Goal: Transaction & Acquisition: Obtain resource

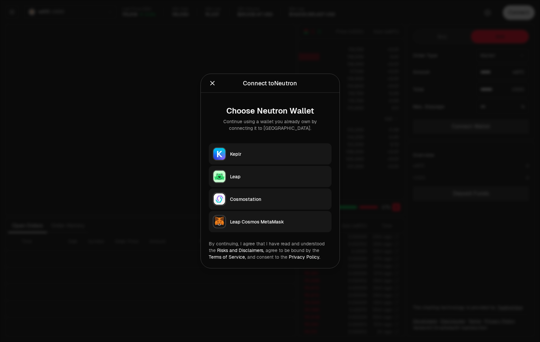
click at [319, 149] on button "Keplr" at bounding box center [270, 153] width 123 height 21
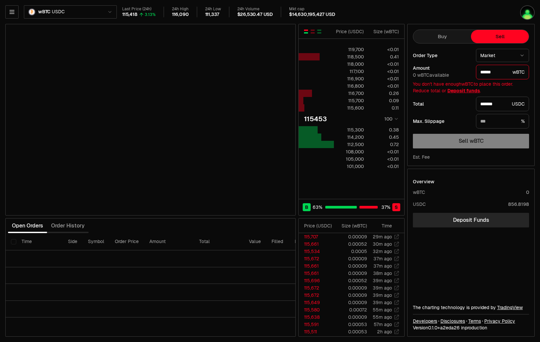
click at [13, 5] on div "wBTC USDC Last Price (24h) 115,418 3.13% 24h High 116,090 24h Low 111,337 24h V…" at bounding box center [270, 171] width 540 height 342
click at [12, 7] on button "button" at bounding box center [11, 11] width 13 height 13
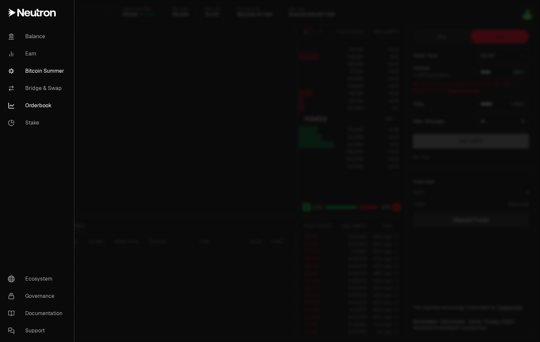
click at [52, 72] on link "Bitcoin Summer" at bounding box center [37, 70] width 69 height 17
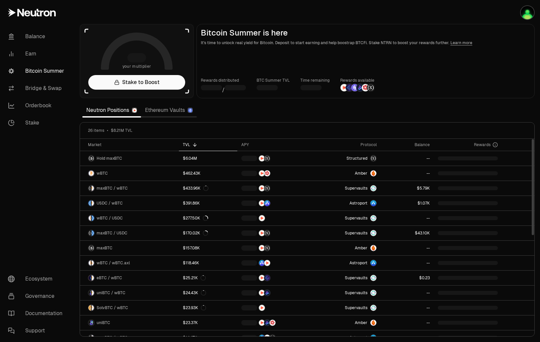
click at [172, 110] on link "Ethereum Vaults" at bounding box center [169, 110] width 56 height 13
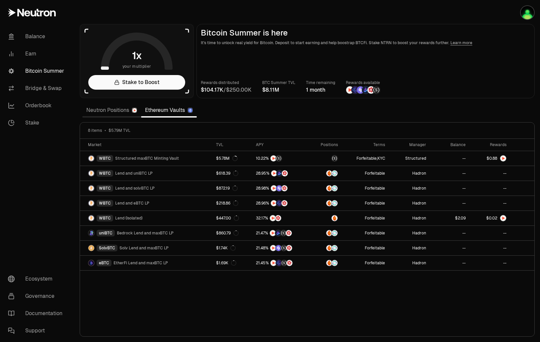
click at [107, 110] on link "Neutron Positions" at bounding box center [111, 110] width 59 height 13
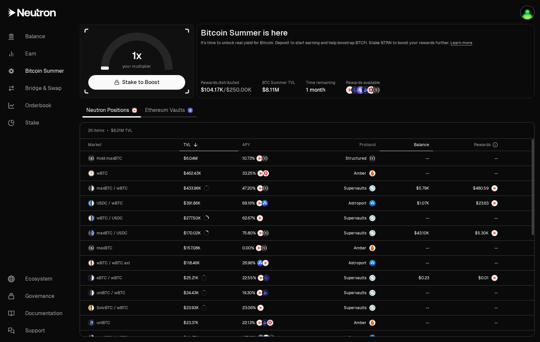
click at [423, 145] on div "Balance" at bounding box center [407, 144] width 46 height 5
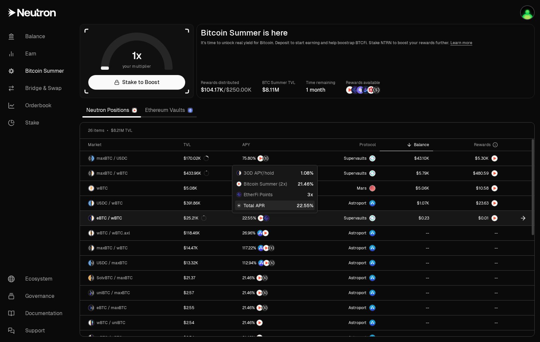
click at [306, 217] on div at bounding box center [274, 218] width 64 height 7
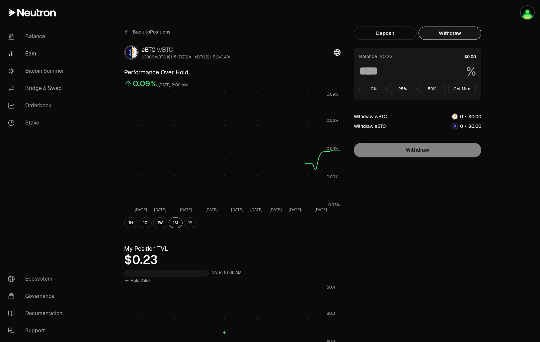
click at [465, 29] on button "Withdraw" at bounding box center [450, 33] width 63 height 13
click at [463, 87] on button "Get Max" at bounding box center [462, 89] width 28 height 11
type input "***"
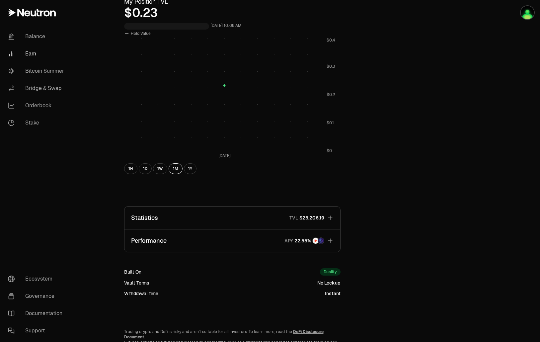
scroll to position [282, 0]
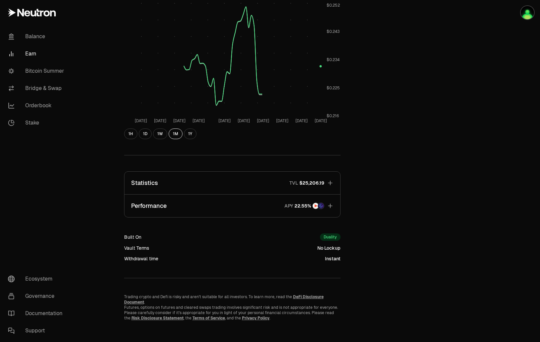
click at [253, 201] on button "Performance APY" at bounding box center [233, 206] width 216 height 23
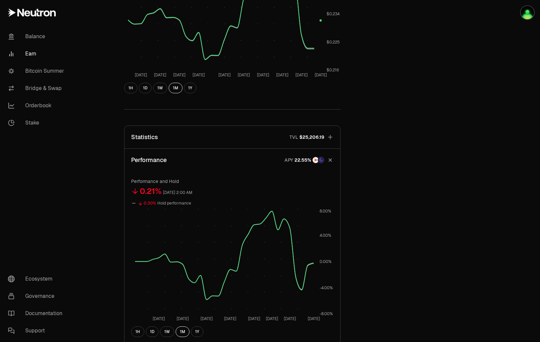
scroll to position [315, 0]
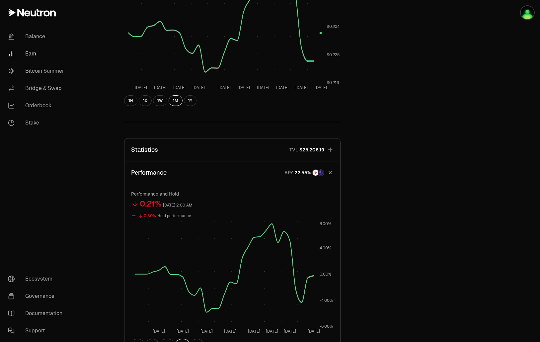
click at [263, 147] on button "Statistics TVL $25,206.19" at bounding box center [233, 150] width 216 height 23
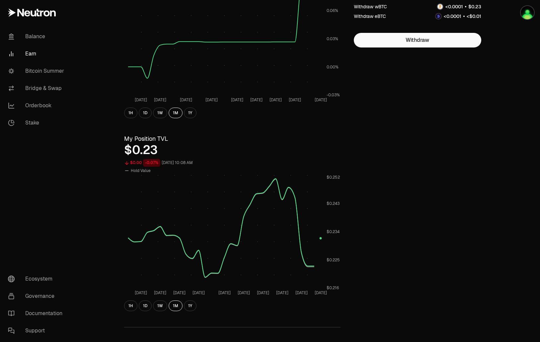
scroll to position [0, 0]
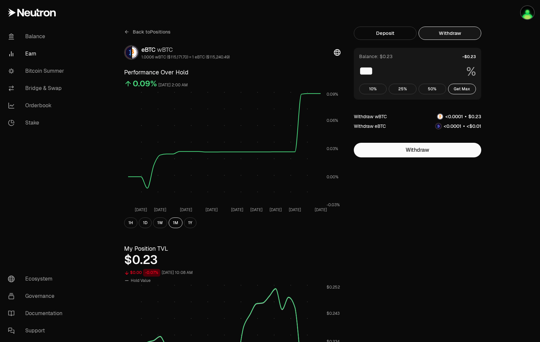
click at [155, 29] on span "Back to Positions" at bounding box center [152, 32] width 38 height 7
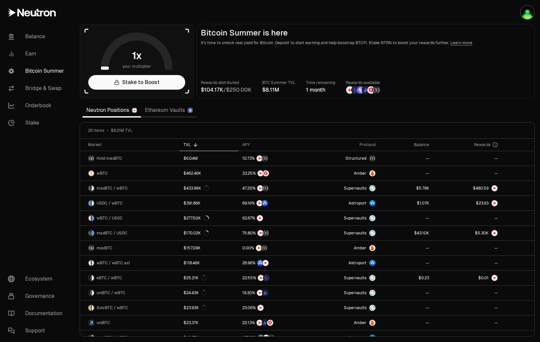
click at [175, 111] on link "Ethereum Vaults" at bounding box center [169, 110] width 56 height 13
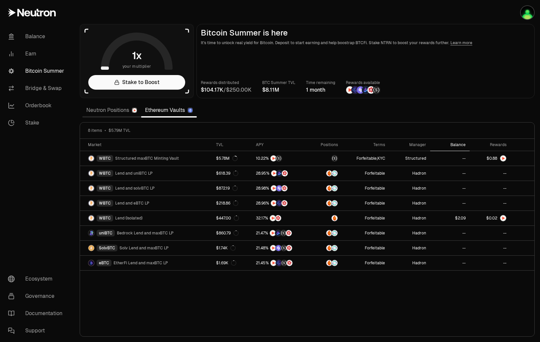
click at [460, 144] on div "Balance" at bounding box center [449, 144] width 31 height 5
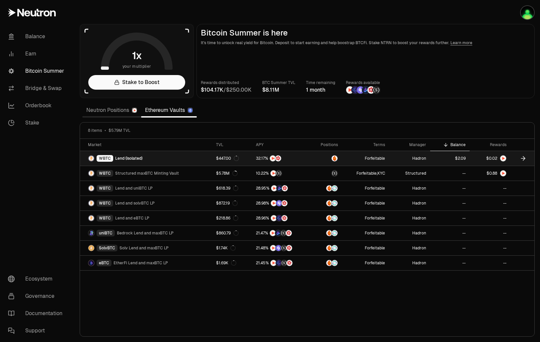
click at [165, 163] on link "WBTC Lend (Isolated)" at bounding box center [146, 158] width 132 height 15
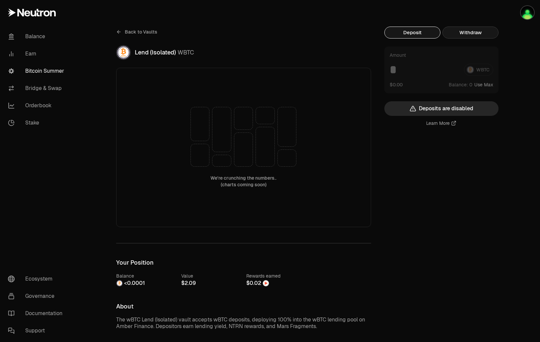
click at [465, 35] on button "Withdraw" at bounding box center [471, 33] width 56 height 12
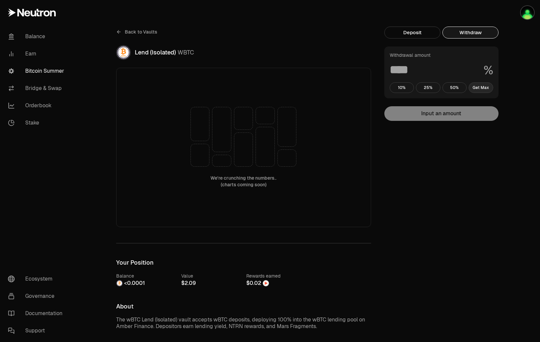
click at [479, 89] on button "Get Max" at bounding box center [481, 87] width 25 height 11
type input "***"
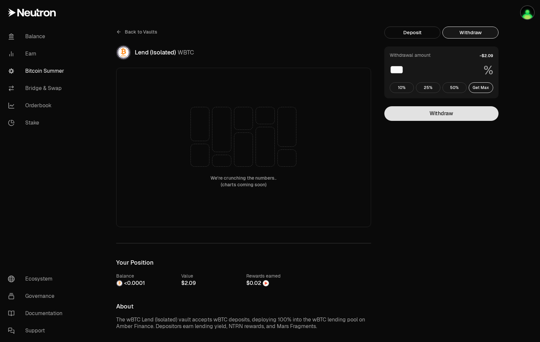
click at [416, 116] on button "Withdraw" at bounding box center [442, 113] width 114 height 15
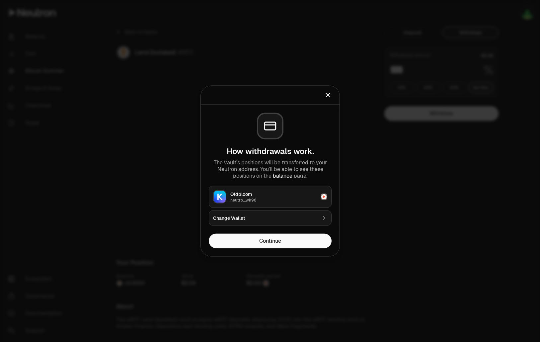
drag, startPoint x: 327, startPoint y: 100, endPoint x: 276, endPoint y: 93, distance: 51.9
click at [327, 100] on h2 "Prepare Wallet" at bounding box center [270, 95] width 123 height 13
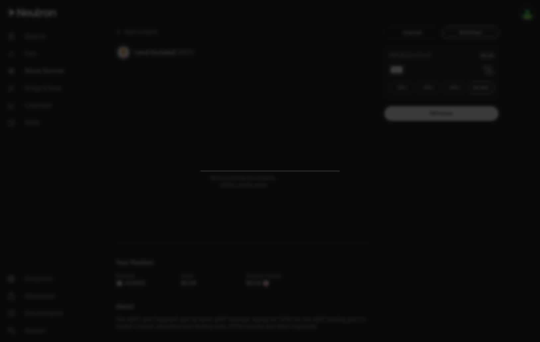
click at [146, 34] on div at bounding box center [270, 171] width 540 height 342
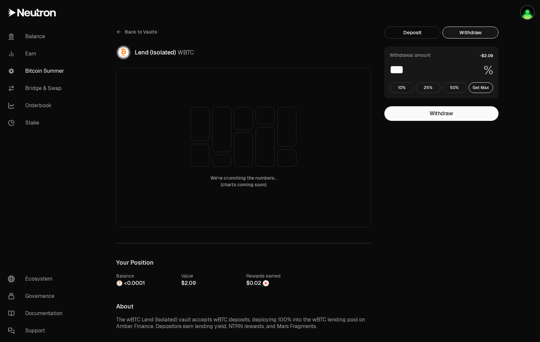
click at [149, 35] on span "Back to Vaults" at bounding box center [141, 32] width 33 height 7
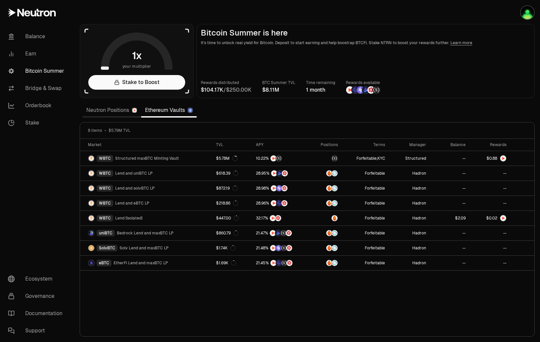
click at [111, 111] on link "Neutron Positions" at bounding box center [111, 110] width 59 height 13
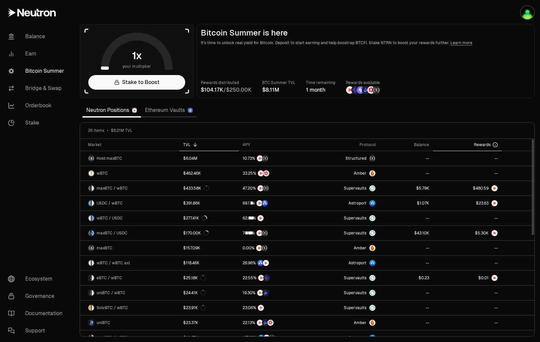
click at [478, 144] on span "Rewards" at bounding box center [482, 144] width 17 height 5
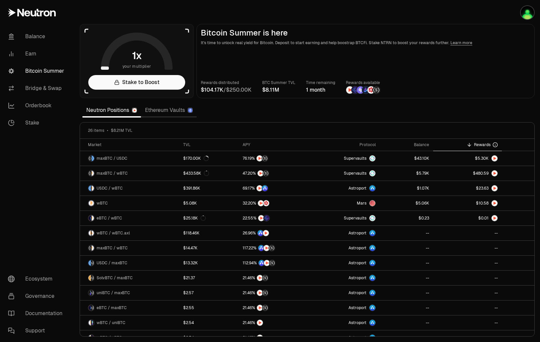
drag, startPoint x: 307, startPoint y: 12, endPoint x: 301, endPoint y: 16, distance: 7.4
click at [307, 12] on section "your multiplier Stake to Boost Bitcoin Summer is here It's time to unlock real …" at bounding box center [307, 171] width 466 height 342
click at [155, 110] on link "Ethereum Vaults" at bounding box center [169, 110] width 56 height 13
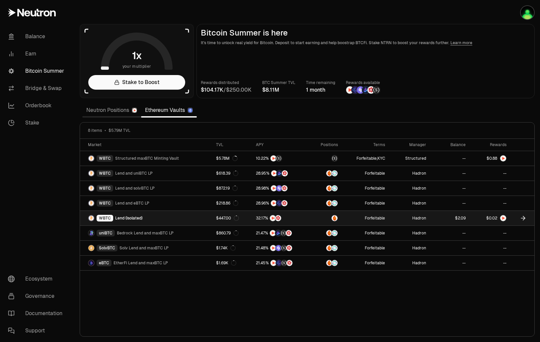
click at [439, 217] on link at bounding box center [449, 218] width 39 height 15
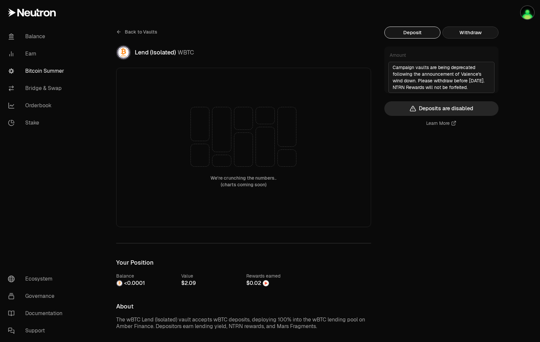
click at [473, 35] on button "Withdraw" at bounding box center [471, 33] width 56 height 12
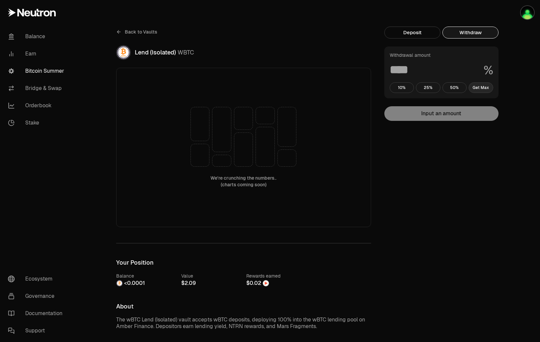
click at [488, 92] on button "Get Max" at bounding box center [481, 87] width 25 height 11
type input "***"
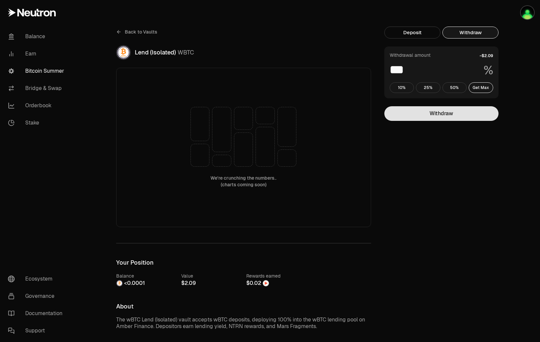
click at [482, 111] on button "Withdraw" at bounding box center [442, 113] width 114 height 15
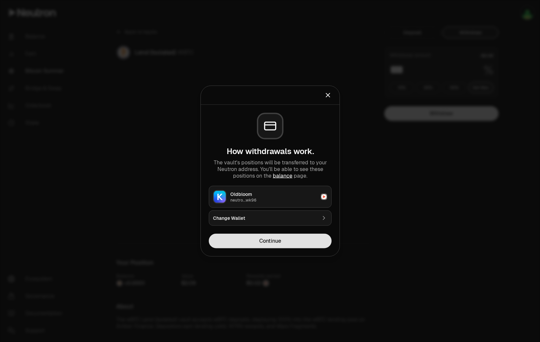
click at [307, 243] on button "Continue" at bounding box center [270, 241] width 123 height 15
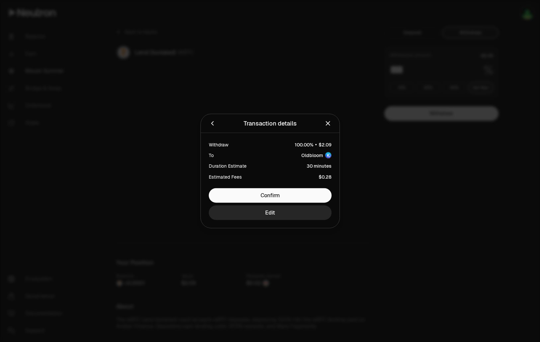
click at [326, 124] on icon "Close" at bounding box center [327, 123] width 7 height 7
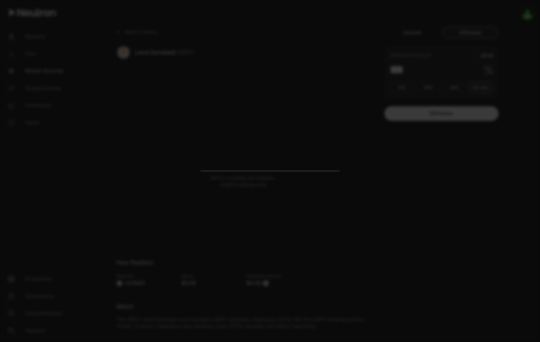
click at [339, 76] on div at bounding box center [270, 171] width 540 height 342
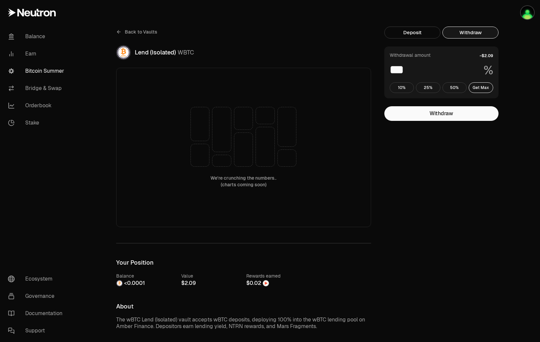
click at [139, 31] on span "Back to Vaults" at bounding box center [141, 32] width 33 height 7
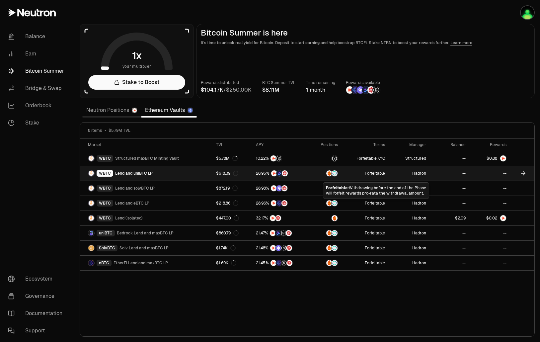
click at [167, 176] on link "WBTC Lend and uniBTC LP" at bounding box center [146, 173] width 132 height 15
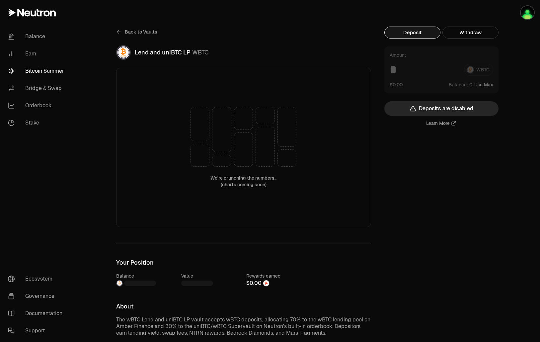
scroll to position [166, 0]
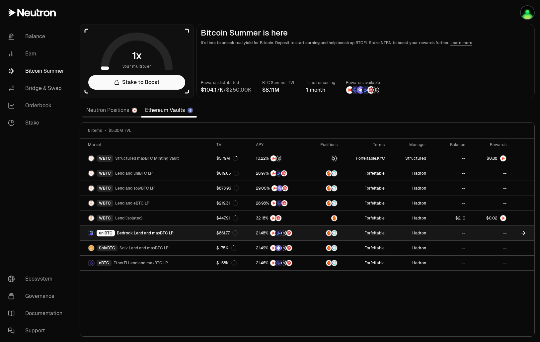
click at [174, 239] on link "uniBTC Bedrock Lend and maxBTC LP" at bounding box center [146, 233] width 133 height 15
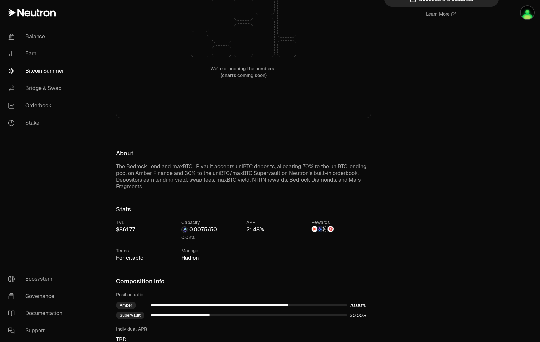
scroll to position [24, 0]
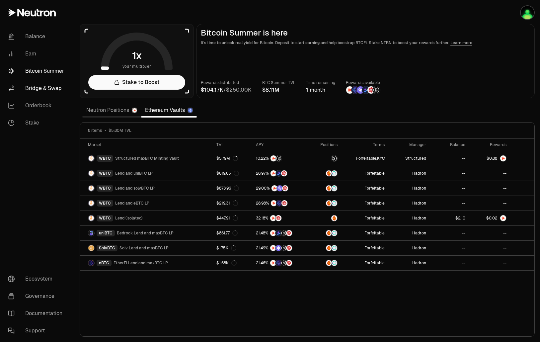
click at [42, 91] on link "Bridge & Swap" at bounding box center [37, 88] width 69 height 17
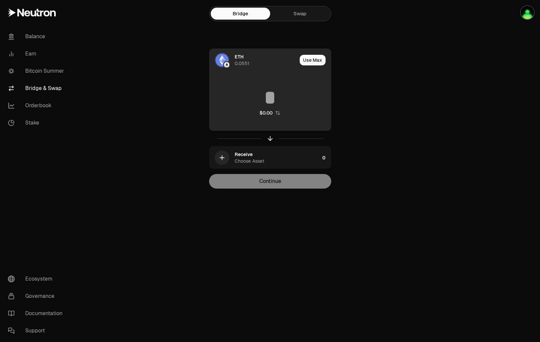
click at [264, 60] on div "ETH 0.0551" at bounding box center [266, 59] width 62 height 13
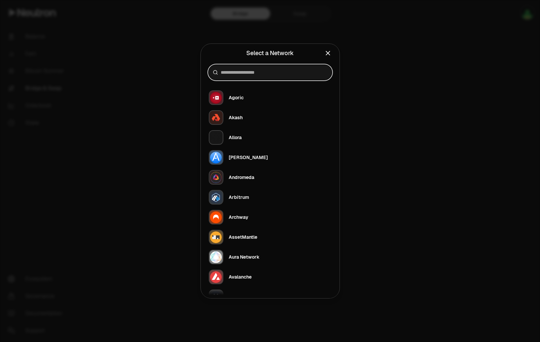
click at [269, 71] on input at bounding box center [274, 72] width 107 height 7
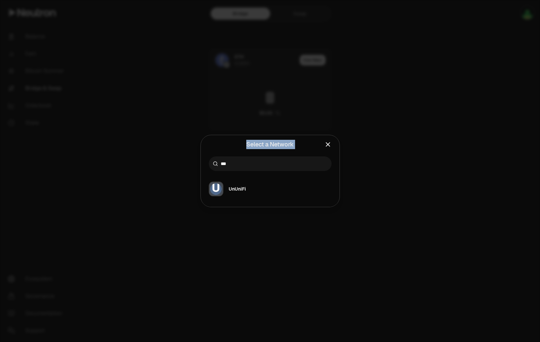
drag, startPoint x: 254, startPoint y: 169, endPoint x: 184, endPoint y: 169, distance: 70.1
click at [184, 169] on body "Balance Earn Bitcoin Summer Bridge & Swap Orderbook Stake Ecosystem Governance …" at bounding box center [270, 171] width 540 height 342
drag, startPoint x: 250, startPoint y: 164, endPoint x: 198, endPoint y: 168, distance: 52.3
click at [198, 168] on body "Balance Earn Bitcoin Summer Bridge & Swap Orderbook Stake Ecosystem Governance …" at bounding box center [270, 171] width 540 height 342
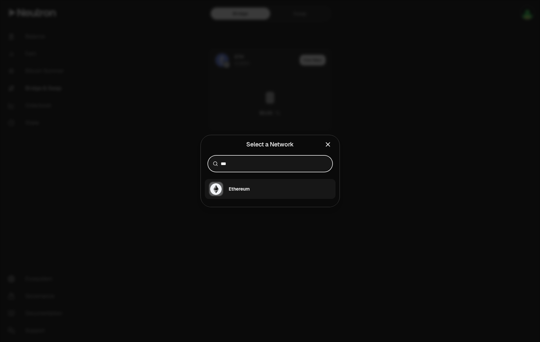
type input "***"
click at [233, 188] on div "Ethereum" at bounding box center [239, 189] width 21 height 7
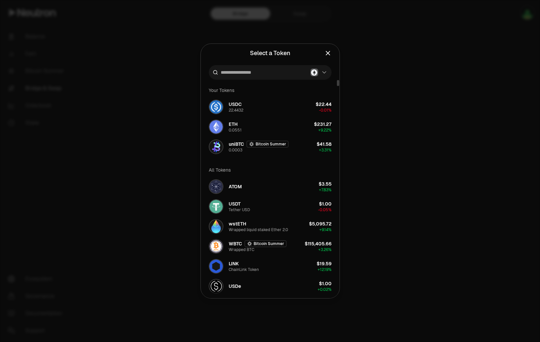
click at [267, 76] on div at bounding box center [270, 72] width 123 height 15
click at [272, 70] on input at bounding box center [264, 72] width 87 height 7
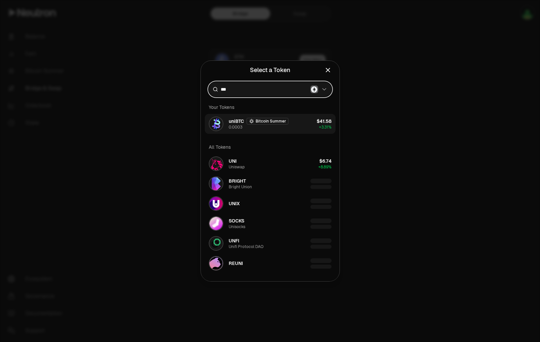
type input "***"
click at [233, 122] on span "uniBTC" at bounding box center [236, 121] width 15 height 7
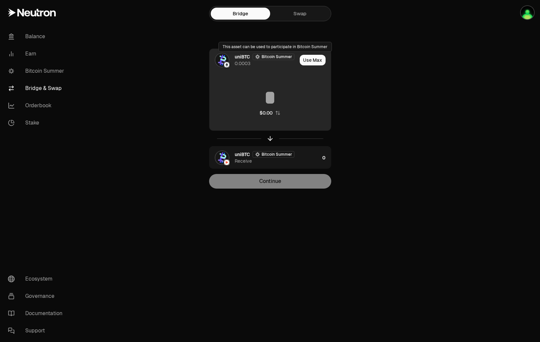
click at [274, 58] on div "Bitcoin Summer" at bounding box center [274, 56] width 42 height 7
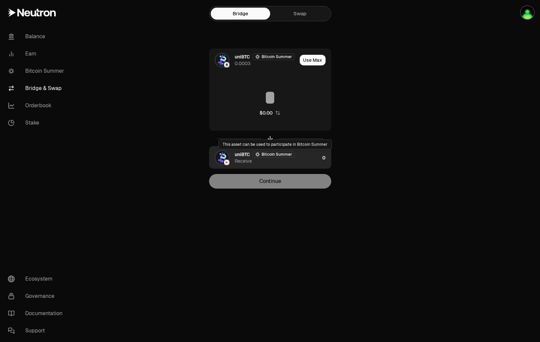
click at [260, 158] on div "uniBTC Bitcoin Summer Receive" at bounding box center [277, 157] width 85 height 13
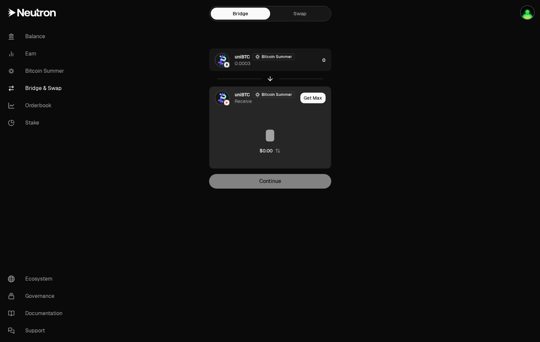
click at [263, 104] on div "uniBTC Bitcoin Summer Receive" at bounding box center [266, 97] width 63 height 13
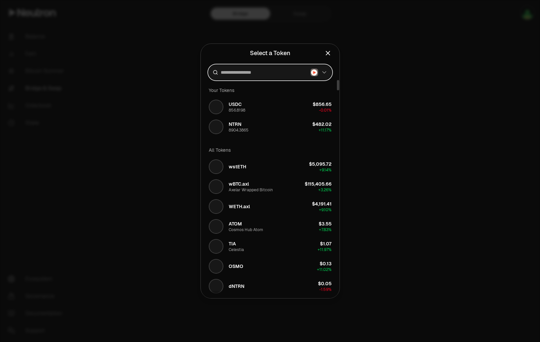
click at [271, 73] on input at bounding box center [264, 72] width 87 height 7
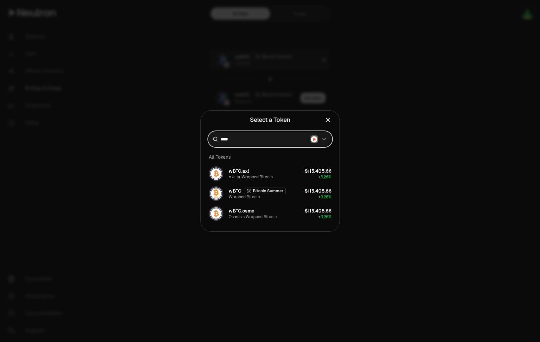
type input "****"
click at [326, 116] on icon "Close" at bounding box center [327, 119] width 7 height 7
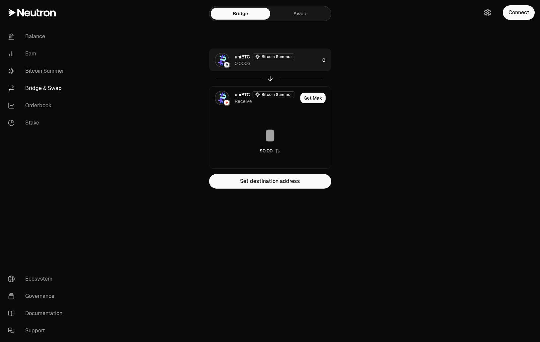
click at [313, 16] on link "Swap" at bounding box center [299, 14] width 59 height 12
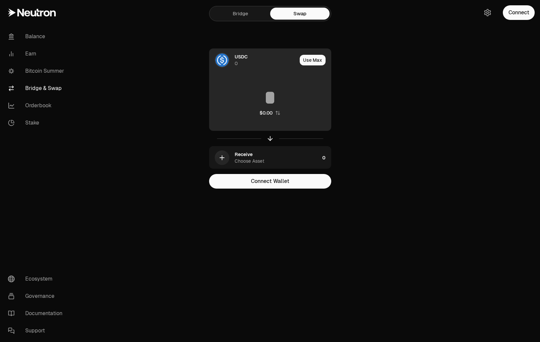
click at [265, 60] on div "USDC 0" at bounding box center [266, 59] width 62 height 13
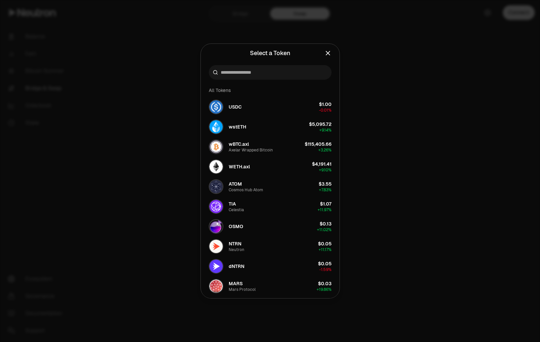
click at [328, 54] on icon "Close" at bounding box center [328, 53] width 4 height 4
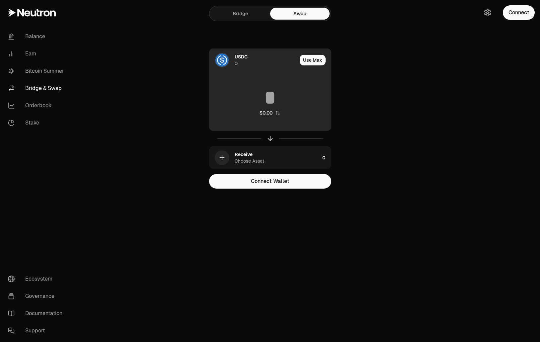
click at [267, 55] on div "USDC 0" at bounding box center [266, 59] width 62 height 13
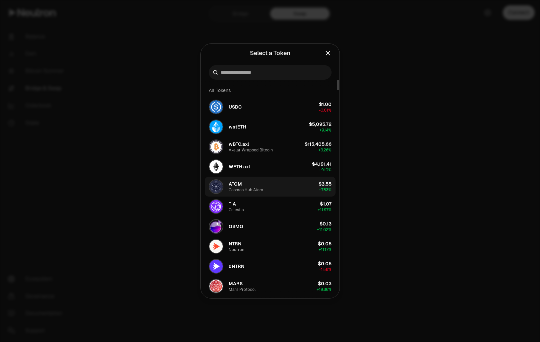
click at [251, 184] on div "ATOM Cosmos Hub Atom" at bounding box center [246, 187] width 35 height 12
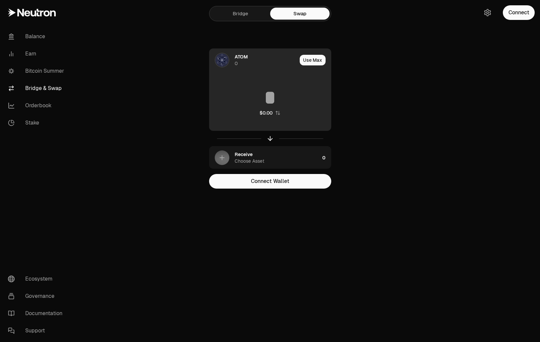
click at [255, 59] on div "ATOM 0" at bounding box center [266, 59] width 62 height 13
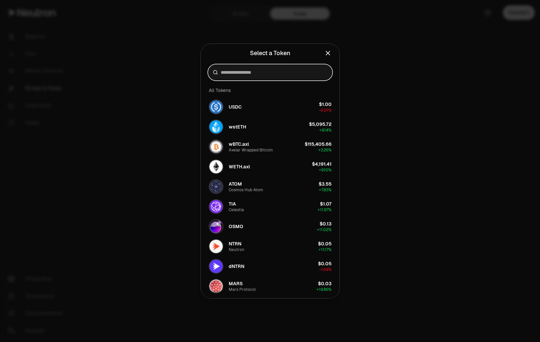
click at [264, 73] on input at bounding box center [274, 72] width 107 height 7
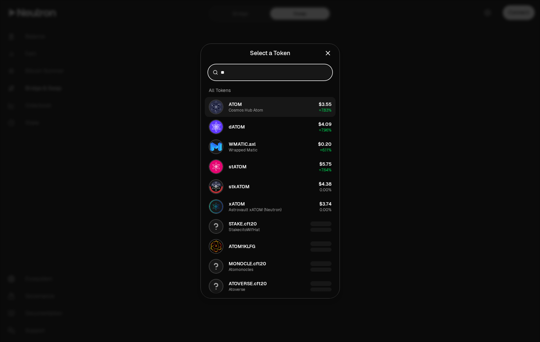
type input "**"
click at [262, 101] on div "ATOM Cosmos Hub Atom" at bounding box center [246, 107] width 35 height 12
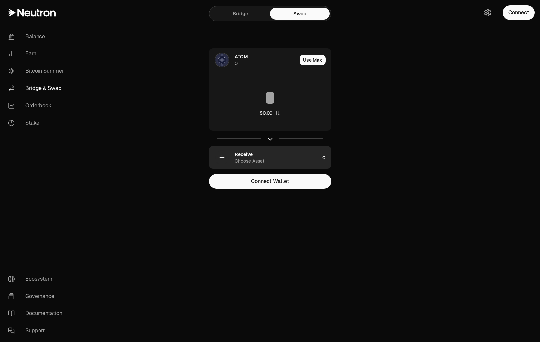
click at [260, 161] on div "Choose Asset" at bounding box center [250, 161] width 30 height 7
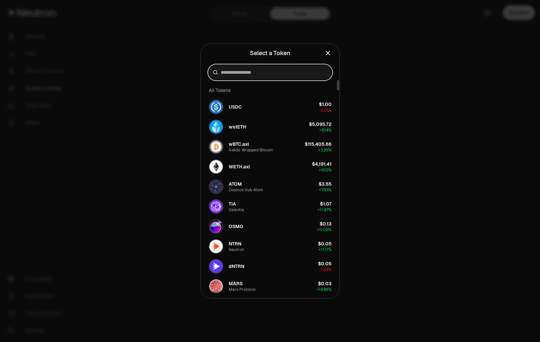
click at [263, 74] on input at bounding box center [274, 72] width 107 height 7
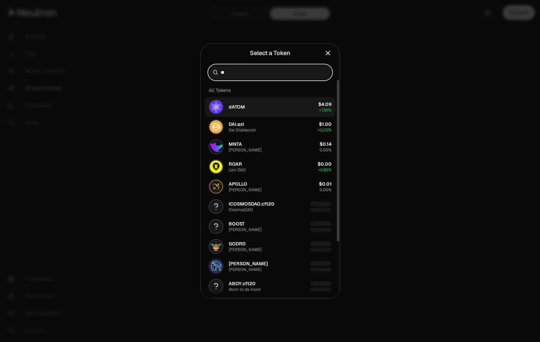
type input "**"
click at [258, 113] on button "dATOM $4.09 + 7.96%" at bounding box center [270, 107] width 131 height 20
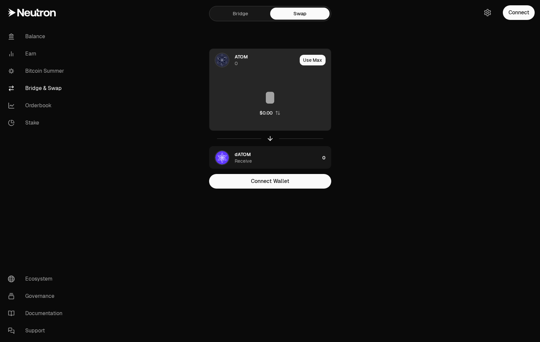
drag, startPoint x: 274, startPoint y: 103, endPoint x: 254, endPoint y: 75, distance: 34.6
click at [273, 103] on input at bounding box center [271, 98] width 122 height 20
click at [252, 67] on div "ATOM 0" at bounding box center [254, 60] width 88 height 23
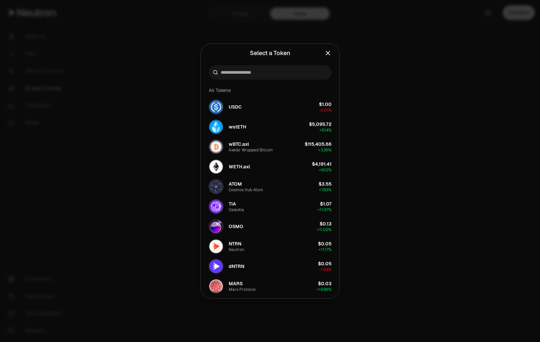
click at [328, 57] on button "Close" at bounding box center [327, 52] width 7 height 9
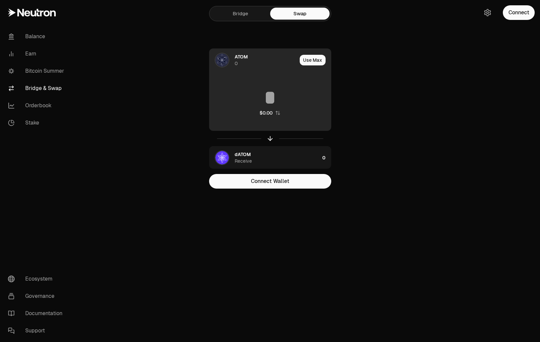
drag, startPoint x: 253, startPoint y: 85, endPoint x: 275, endPoint y: 99, distance: 26.0
click at [256, 89] on div "$0.00" at bounding box center [271, 102] width 122 height 58
click at [275, 99] on input at bounding box center [271, 98] width 122 height 20
type input "***"
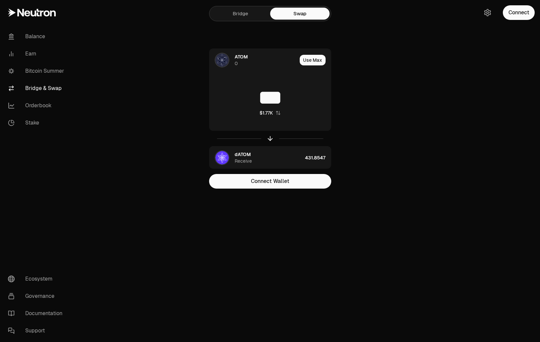
click at [246, 7] on div "Bridge Swap" at bounding box center [270, 13] width 122 height 15
click at [253, 18] on link "Bridge" at bounding box center [240, 14] width 59 height 12
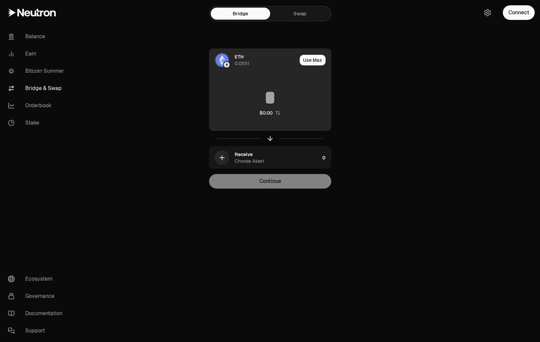
click at [247, 56] on div "ETH 0.0551" at bounding box center [266, 59] width 62 height 13
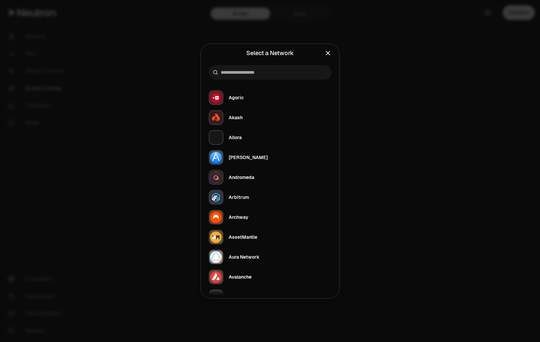
click at [268, 68] on div at bounding box center [270, 72] width 123 height 15
click at [267, 73] on input at bounding box center [274, 72] width 107 height 7
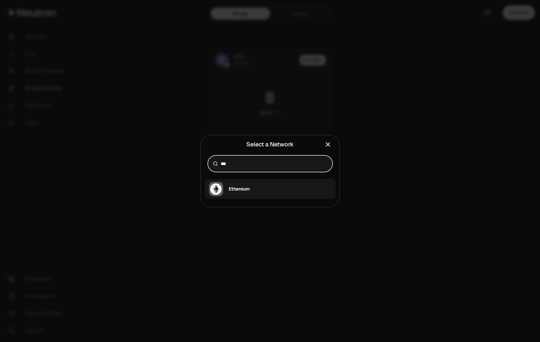
type input "***"
click at [261, 189] on button "Ethereum" at bounding box center [270, 189] width 131 height 20
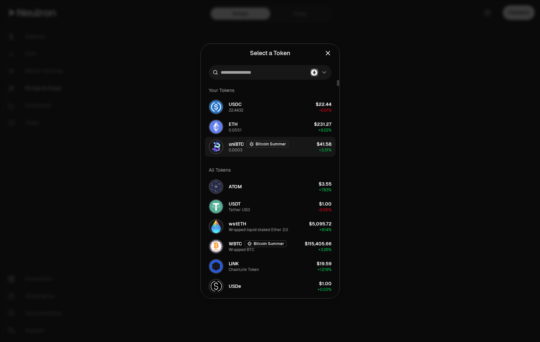
click at [223, 145] on div "button" at bounding box center [216, 146] width 15 height 15
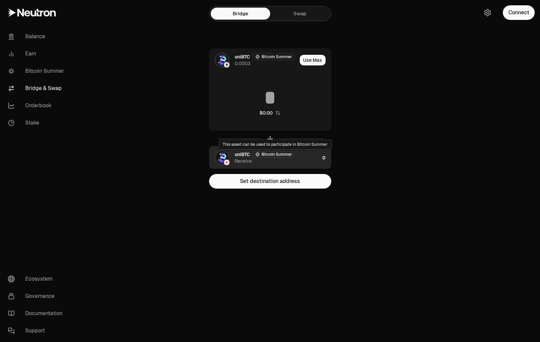
click at [258, 161] on div "uniBTC Bitcoin Summer Receive" at bounding box center [277, 157] width 85 height 13
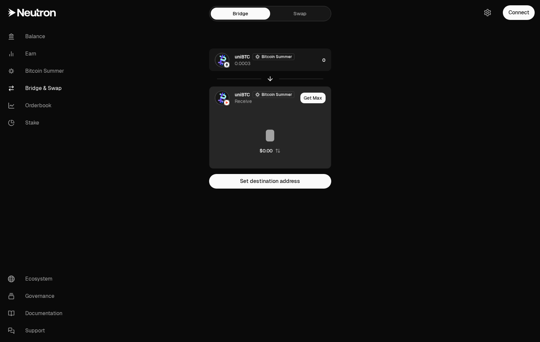
click at [435, 148] on main "Bridge Swap uniBTC Bitcoin Summer 0.0003 0 uniBTC Bitcoin Summer Receive Get Ma…" at bounding box center [307, 107] width 466 height 215
click at [519, 16] on button "Connect" at bounding box center [519, 12] width 32 height 15
click at [525, 18] on button "Connect" at bounding box center [519, 12] width 32 height 15
click at [490, 15] on icon "button" at bounding box center [488, 12] width 6 height 7
click at [515, 16] on button "Connect" at bounding box center [519, 12] width 32 height 15
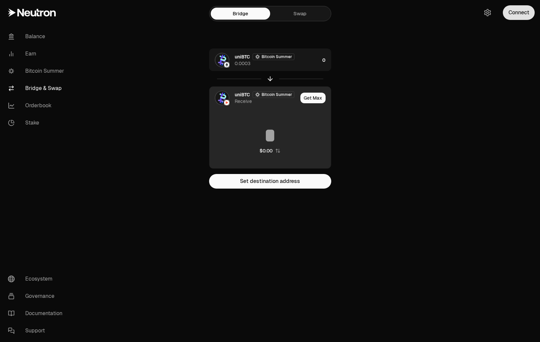
click at [522, 14] on button "Connect" at bounding box center [519, 12] width 32 height 15
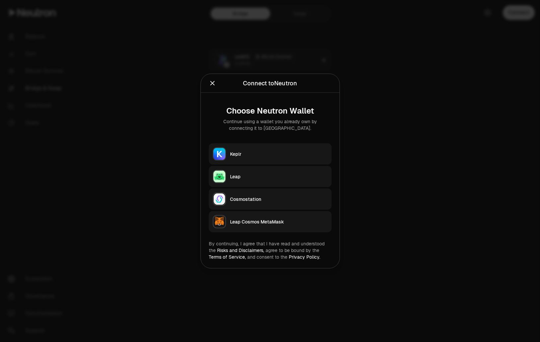
click at [279, 156] on div "Keplr" at bounding box center [279, 154] width 98 height 7
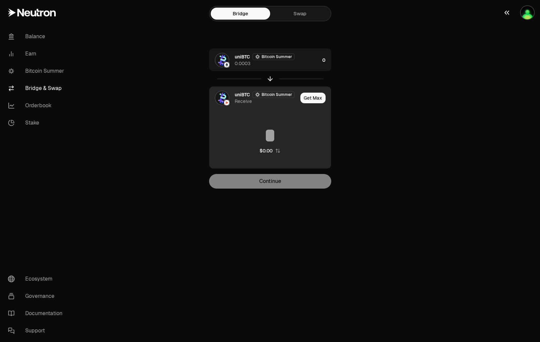
click at [521, 20] on button "button" at bounding box center [519, 12] width 43 height 25
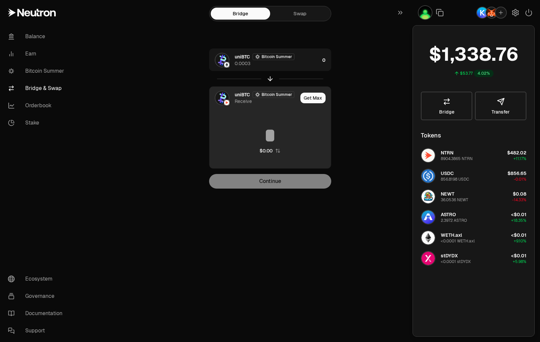
click at [491, 10] on img "button" at bounding box center [492, 12] width 11 height 11
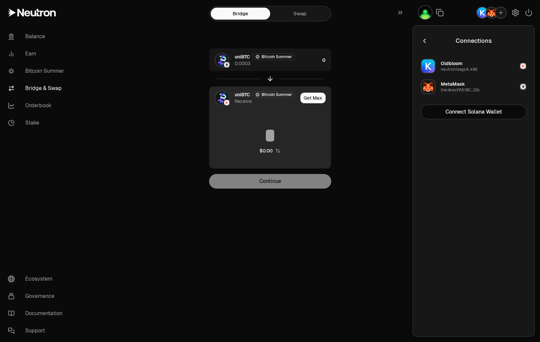
click at [521, 87] on img "button" at bounding box center [523, 86] width 5 height 5
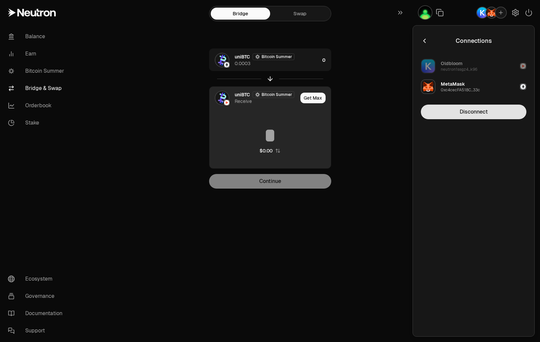
click at [497, 114] on button "Disconnect" at bounding box center [474, 112] width 106 height 15
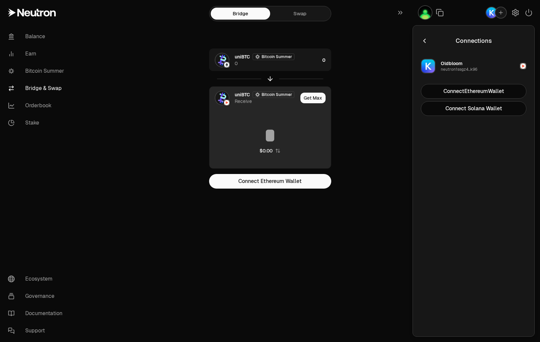
click at [520, 63] on button "Oldbloom neutron1ssgz4...k96" at bounding box center [474, 66] width 114 height 20
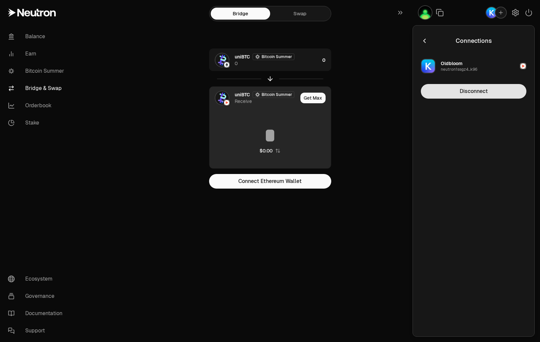
click at [499, 91] on button "Disconnect" at bounding box center [474, 91] width 106 height 15
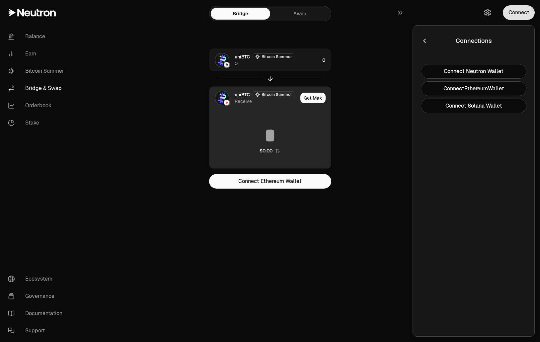
click at [518, 17] on button "Connect" at bounding box center [519, 12] width 32 height 15
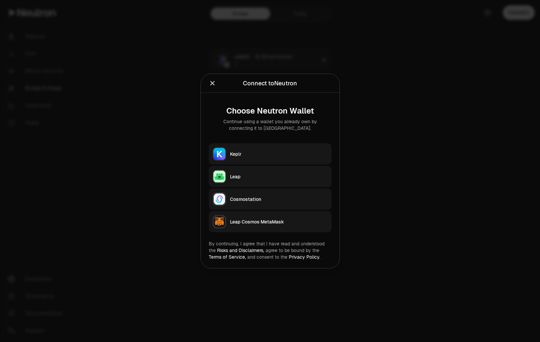
click at [283, 152] on div "Keplr" at bounding box center [279, 154] width 98 height 7
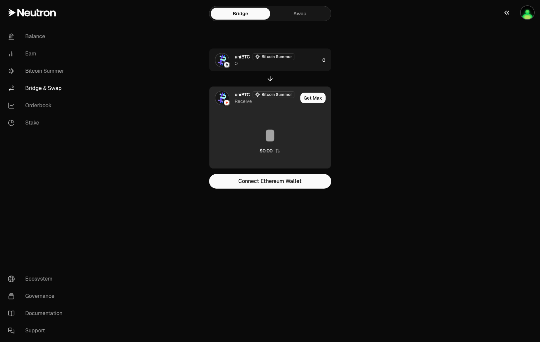
click at [527, 12] on img "button" at bounding box center [527, 12] width 13 height 13
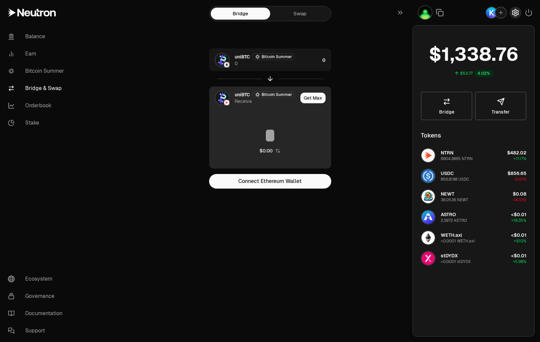
click at [514, 11] on icon "button" at bounding box center [516, 13] width 8 height 8
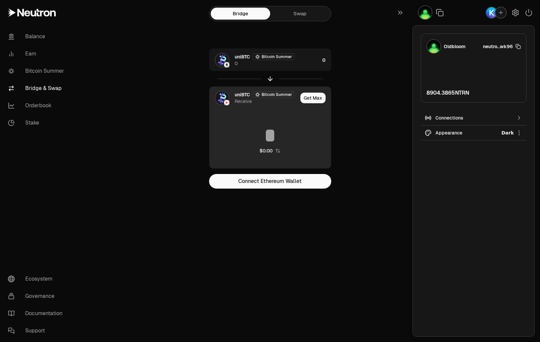
click at [490, 44] on span "neutro...wk96" at bounding box center [498, 46] width 30 height 7
click at [503, 47] on span "neutro...wk96" at bounding box center [498, 46] width 30 height 7
click at [514, 17] on button "button" at bounding box center [516, 13] width 12 height 12
click at [497, 42] on div "Oldbloom neutro...wk96" at bounding box center [474, 46] width 94 height 15
click at [395, 44] on section "Bridge Swap uniBTC Bitcoin Summer 0 0 uniBTC Bitcoin Summer Receive Get Max $0.…" at bounding box center [269, 107] width 255 height 215
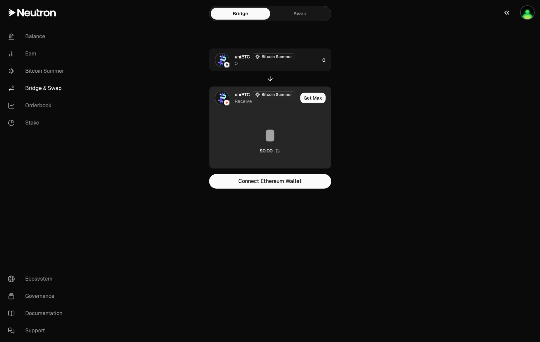
click at [523, 16] on img "button" at bounding box center [527, 12] width 13 height 13
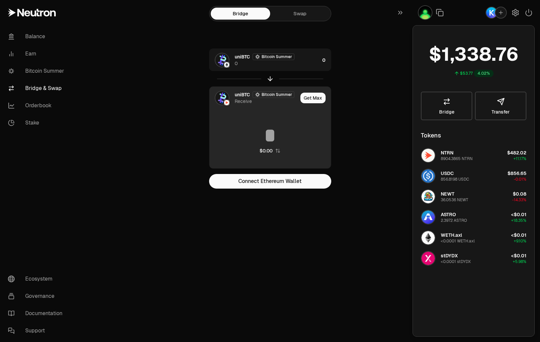
click at [488, 14] on img "button" at bounding box center [492, 12] width 11 height 11
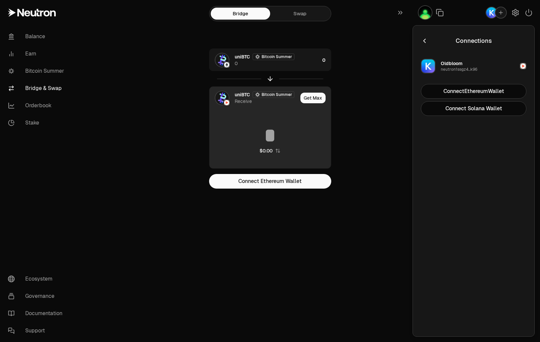
click at [514, 62] on button "Oldbloom neutron1ssgz4...k96" at bounding box center [474, 66] width 114 height 20
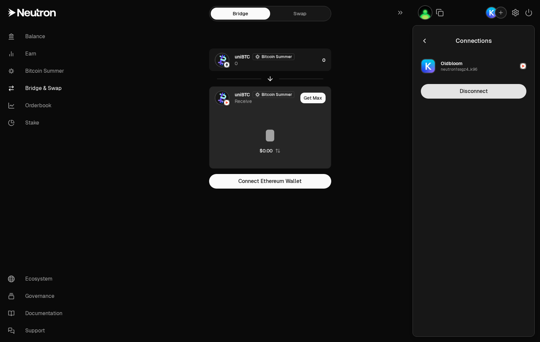
click at [487, 91] on button "Disconnect" at bounding box center [474, 91] width 106 height 15
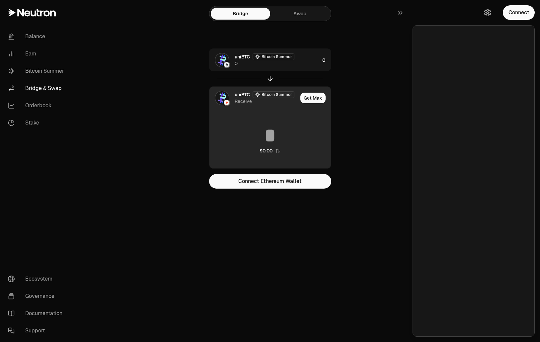
click at [389, 111] on div "Bridge Swap uniBTC Bitcoin Summer 0 0 uniBTC Bitcoin Summer Receive Get Max $0.…" at bounding box center [270, 107] width 239 height 215
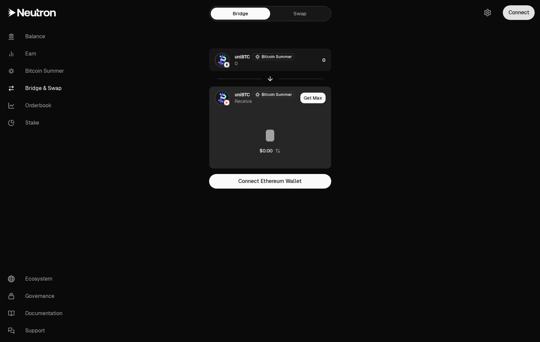
click at [533, 12] on button "Connect" at bounding box center [519, 12] width 32 height 15
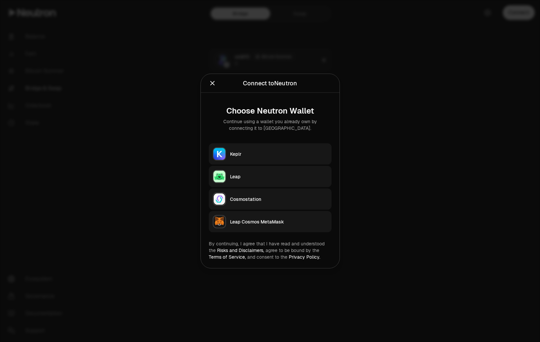
click at [286, 152] on div "Keplr" at bounding box center [279, 154] width 98 height 7
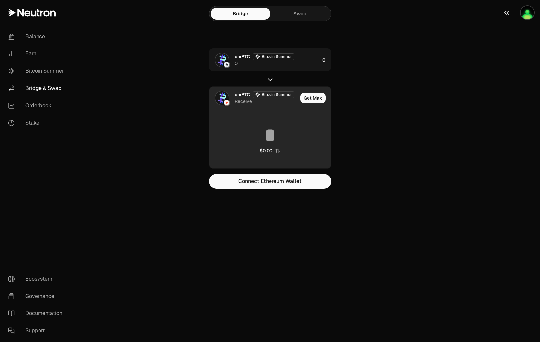
click at [531, 11] on img "button" at bounding box center [527, 12] width 13 height 13
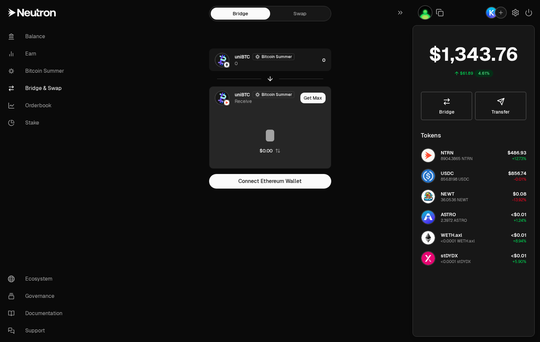
click at [386, 71] on div "Bridge Swap uniBTC Bitcoin Summer 0 0 uniBTC Bitcoin Summer Receive Get Max $0.…" at bounding box center [270, 107] width 239 height 215
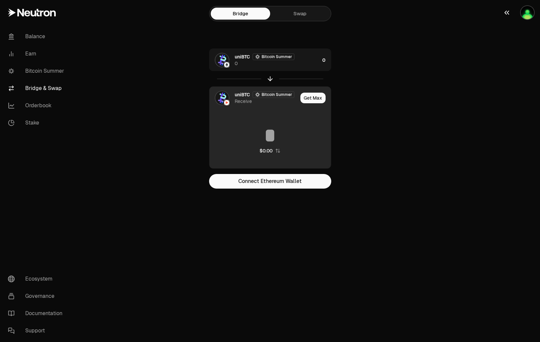
click at [528, 16] on img "button" at bounding box center [527, 12] width 13 height 13
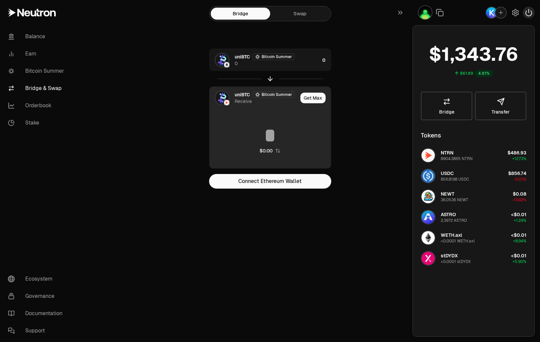
click at [528, 10] on icon "button" at bounding box center [529, 13] width 8 height 8
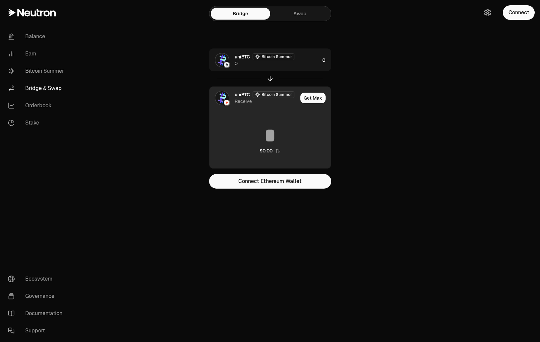
click at [528, 10] on button "Connect" at bounding box center [519, 12] width 32 height 15
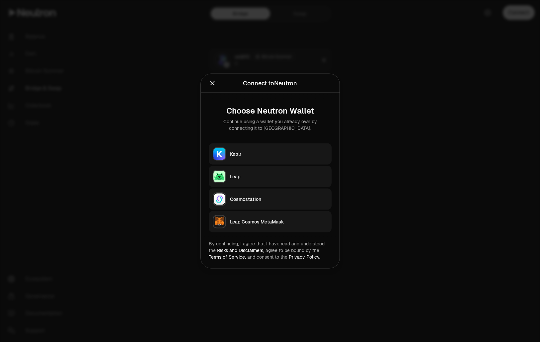
click at [261, 153] on div "Keplr" at bounding box center [279, 154] width 98 height 7
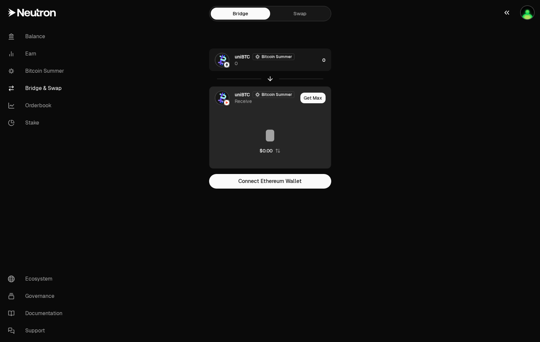
click at [523, 12] on img "button" at bounding box center [527, 12] width 13 height 13
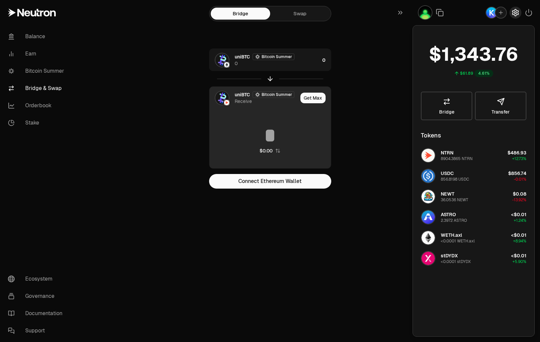
click at [513, 14] on icon "button" at bounding box center [516, 12] width 6 height 7
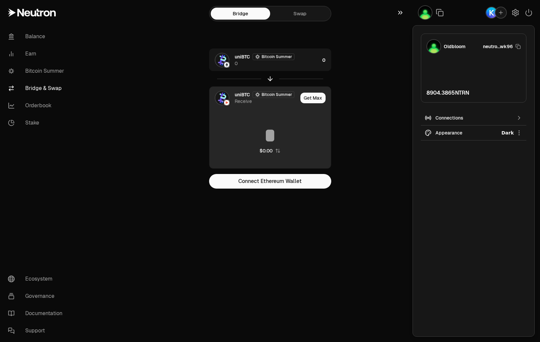
click at [400, 16] on icon "button" at bounding box center [400, 13] width 7 height 8
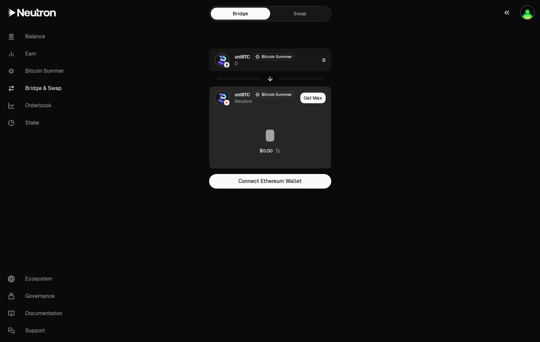
click at [534, 11] on img "button" at bounding box center [527, 12] width 13 height 13
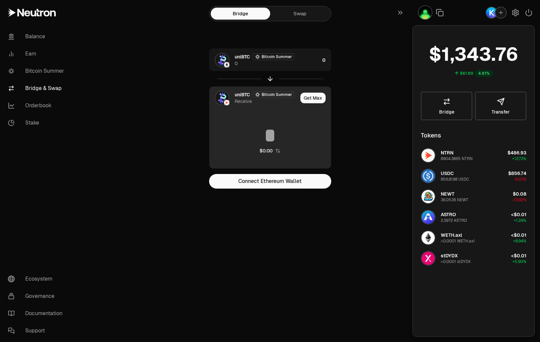
click at [499, 10] on icon "button" at bounding box center [501, 13] width 6 height 6
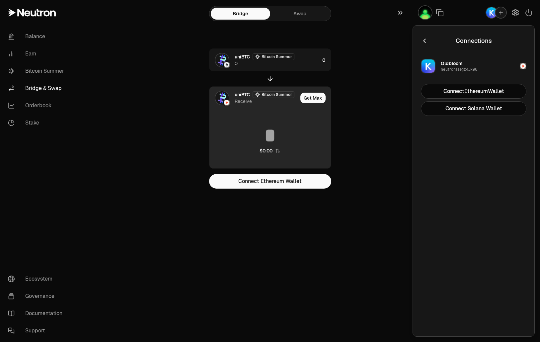
click at [403, 12] on icon "button" at bounding box center [400, 13] width 7 height 8
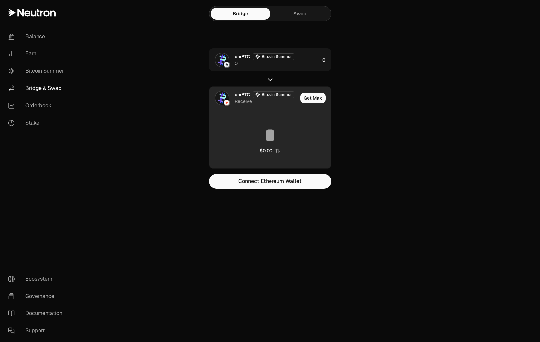
click at [528, 19] on img "button" at bounding box center [527, 12] width 13 height 13
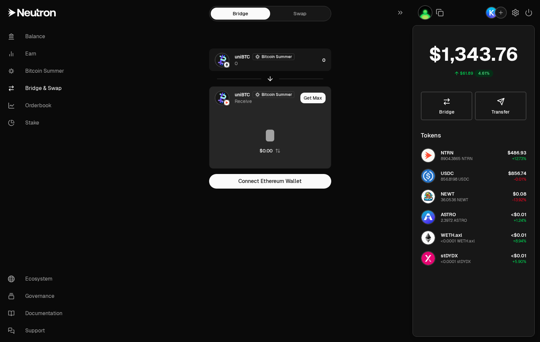
drag, startPoint x: 64, startPoint y: 174, endPoint x: 357, endPoint y: 107, distance: 300.3
click at [64, 174] on nav "Balance Earn Bitcoin Summer Bridge & Swap Orderbook Stake Ecosystem Governance …" at bounding box center [37, 183] width 74 height 317
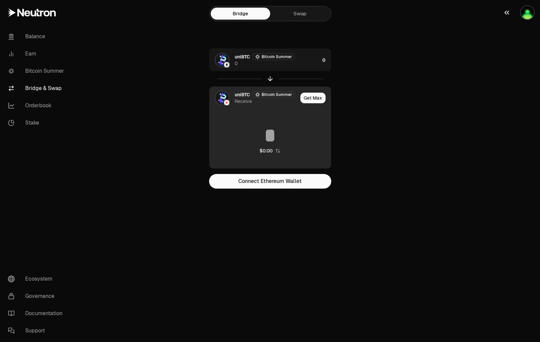
click at [529, 16] on img "button" at bounding box center [527, 12] width 13 height 13
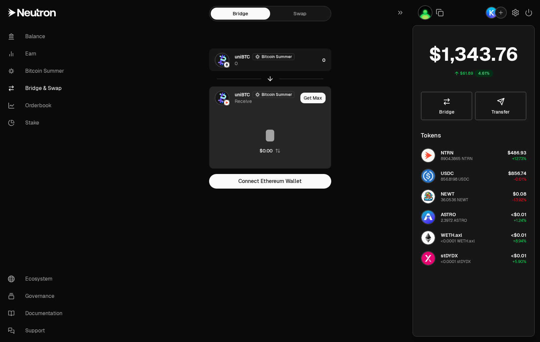
click at [498, 15] on div "button" at bounding box center [501, 12] width 11 height 11
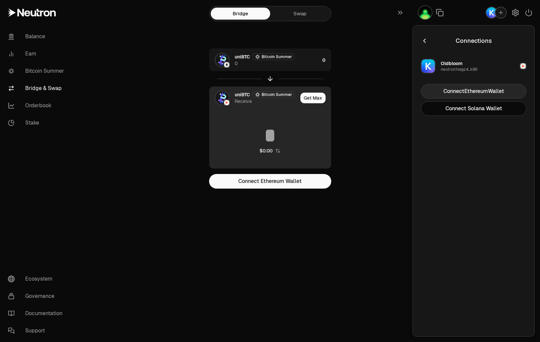
click at [427, 90] on button "Connect Ethereum Wallet" at bounding box center [474, 91] width 106 height 15
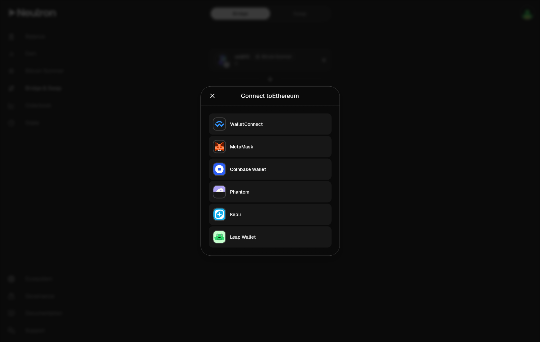
click at [213, 95] on icon "Close" at bounding box center [212, 95] width 7 height 7
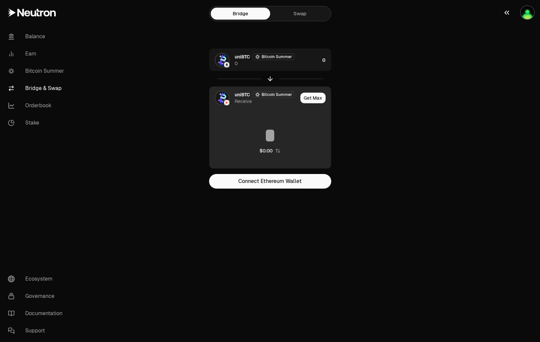
click at [525, 15] on img "button" at bounding box center [527, 12] width 13 height 13
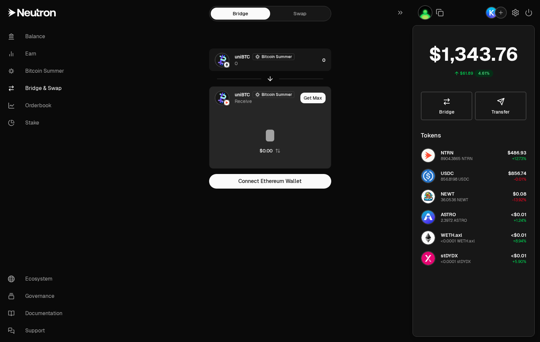
click at [499, 13] on icon "button" at bounding box center [501, 13] width 6 height 6
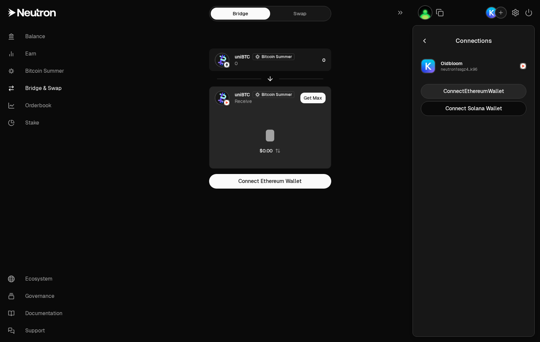
click at [466, 90] on button "Connect Ethereum Wallet" at bounding box center [474, 91] width 106 height 15
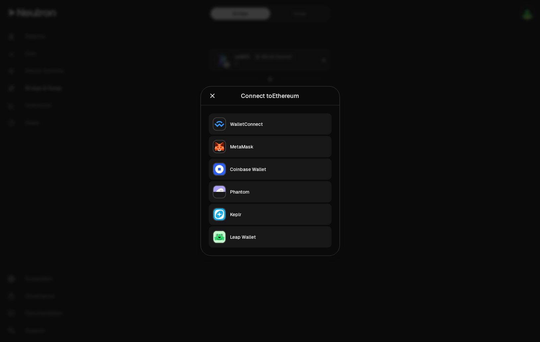
click at [212, 98] on icon "Close" at bounding box center [212, 95] width 7 height 7
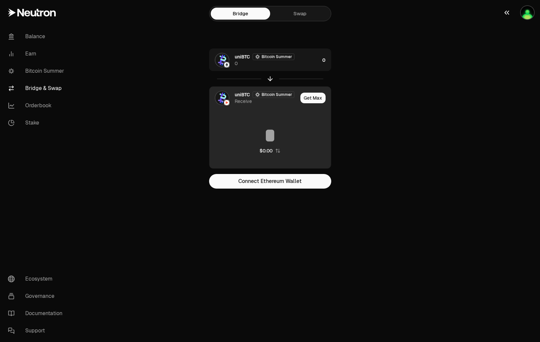
click at [529, 15] on img "button" at bounding box center [527, 12] width 13 height 13
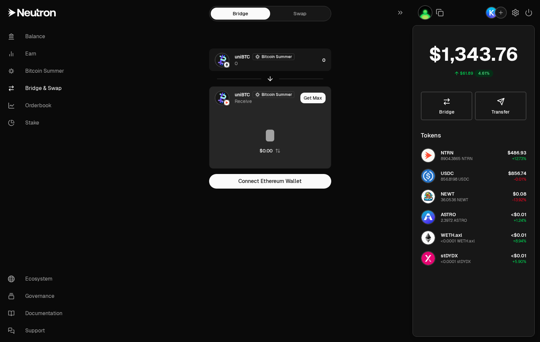
click at [504, 17] on div "button" at bounding box center [501, 12] width 11 height 11
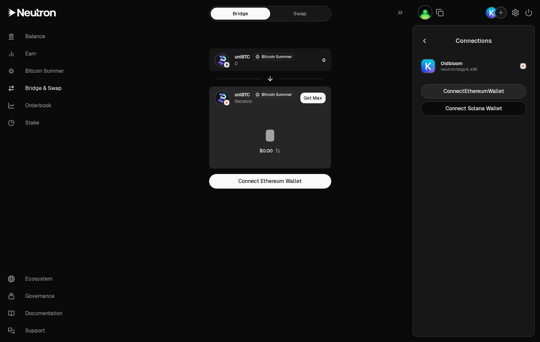
click at [497, 93] on button "Connect Ethereum Wallet" at bounding box center [474, 91] width 106 height 15
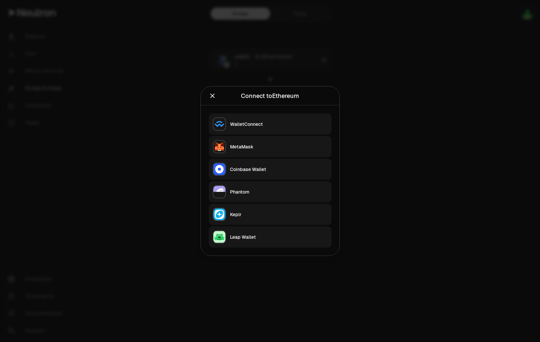
click at [255, 143] on button "MetaMask" at bounding box center [270, 146] width 123 height 21
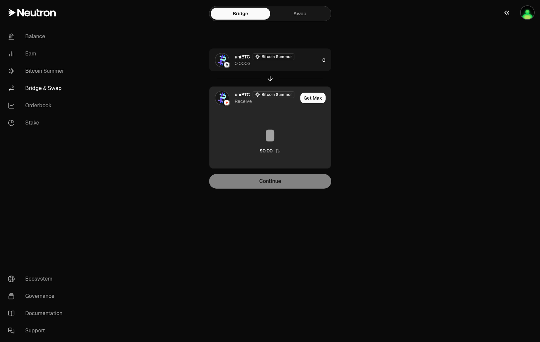
click at [520, 14] on div "button" at bounding box center [527, 12] width 15 height 15
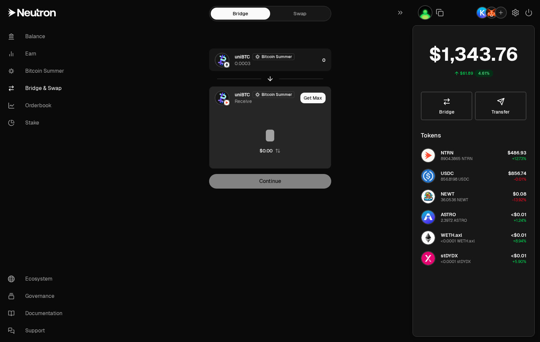
click at [491, 11] on img "button" at bounding box center [492, 12] width 11 height 11
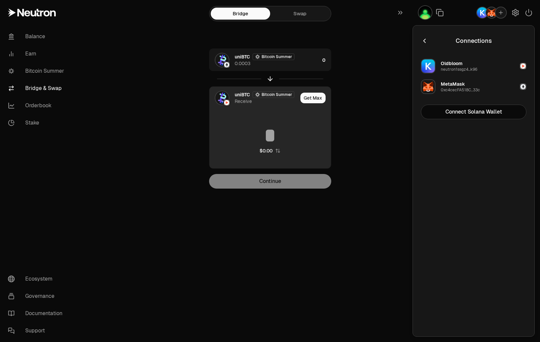
click at [489, 86] on button "MetaMask 0xc4cecFA518C...33c" at bounding box center [474, 87] width 114 height 20
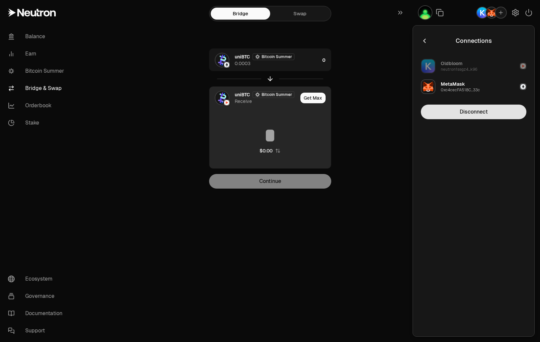
click at [476, 115] on button "Disconnect" at bounding box center [474, 112] width 106 height 15
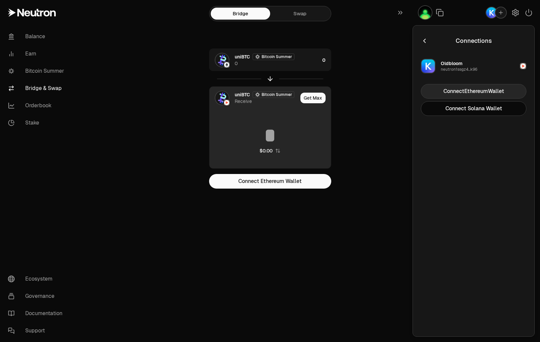
click at [477, 87] on button "Connect Ethereum Wallet" at bounding box center [474, 91] width 106 height 15
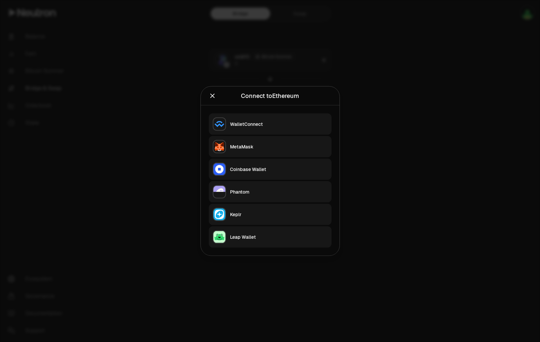
click at [301, 149] on div "MetaMask" at bounding box center [279, 146] width 98 height 7
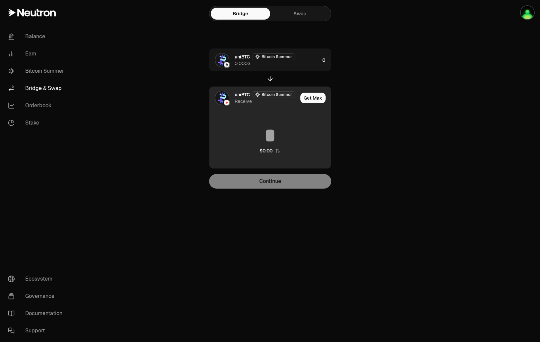
click at [460, 224] on div "Balance Earn Bitcoin Summer Bridge & Swap Orderbook Stake Ecosystem Governance …" at bounding box center [307, 171] width 466 height 342
click at [299, 58] on div "uniBTC Bitcoin Summer 0.0003" at bounding box center [277, 59] width 85 height 13
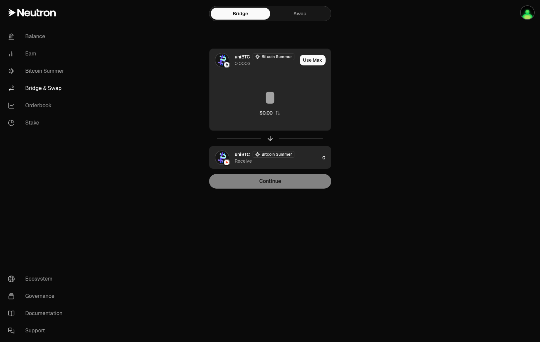
click at [242, 59] on span "uniBTC" at bounding box center [242, 56] width 15 height 7
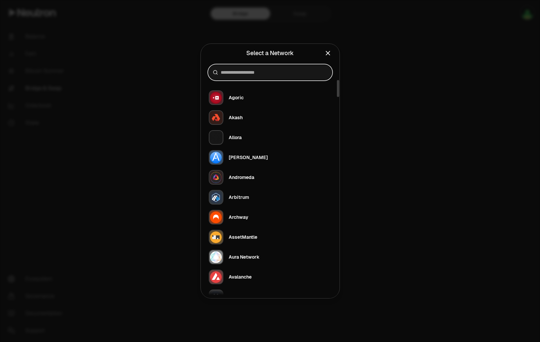
click at [284, 71] on input at bounding box center [274, 72] width 107 height 7
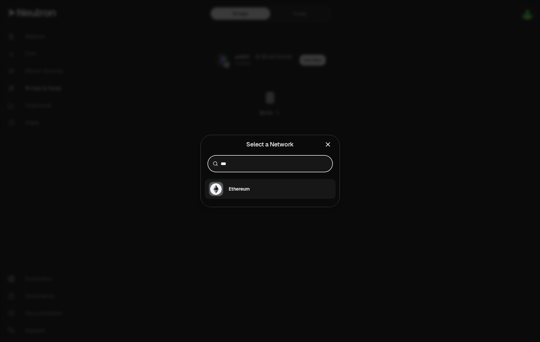
type input "***"
click at [247, 189] on div "Ethereum" at bounding box center [239, 189] width 21 height 7
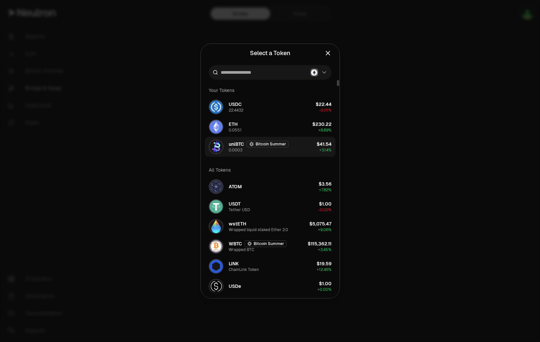
click at [233, 145] on span "uniBTC" at bounding box center [236, 144] width 15 height 7
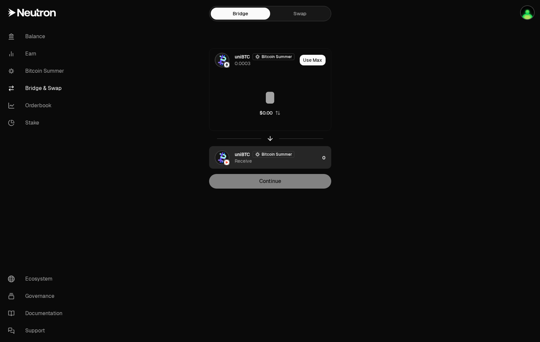
click at [249, 156] on span "uniBTC" at bounding box center [242, 154] width 15 height 7
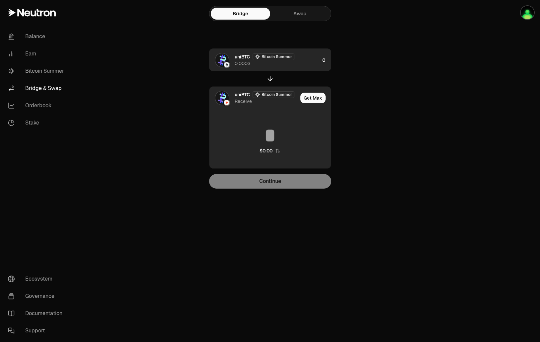
click at [242, 67] on div "uniBTC Bitcoin Summer 0.0003" at bounding box center [265, 60] width 110 height 23
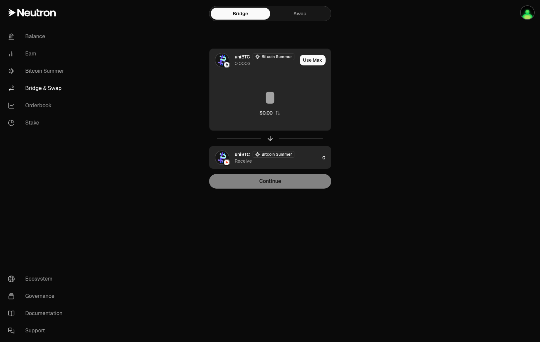
click at [59, 89] on link "Bridge & Swap" at bounding box center [37, 88] width 69 height 17
click at [251, 19] on link "Bridge" at bounding box center [240, 14] width 59 height 12
click at [290, 20] on div "Bridge Swap" at bounding box center [270, 13] width 122 height 15
click at [252, 12] on link "Bridge" at bounding box center [240, 14] width 59 height 12
drag, startPoint x: 293, startPoint y: 13, endPoint x: 282, endPoint y: 16, distance: 11.1
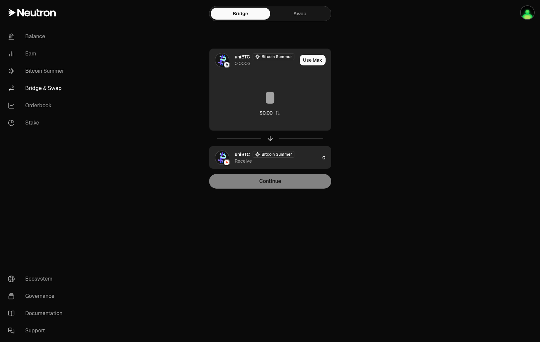
click at [292, 14] on link "Swap" at bounding box center [299, 14] width 59 height 12
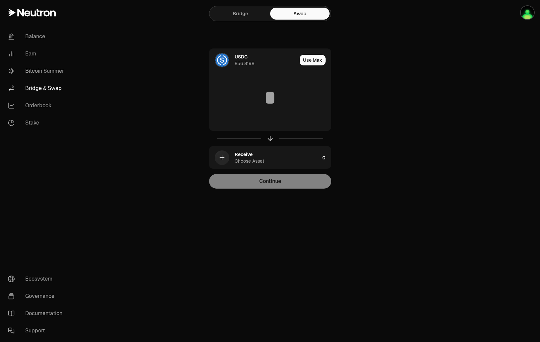
click at [253, 15] on link "Bridge" at bounding box center [240, 14] width 59 height 12
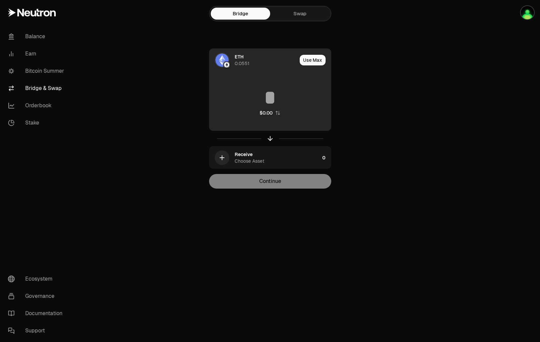
click at [261, 58] on div "ETH 0.0551" at bounding box center [266, 59] width 62 height 13
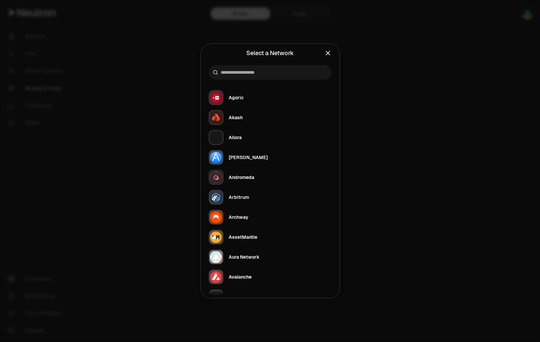
click at [395, 60] on div at bounding box center [270, 171] width 540 height 342
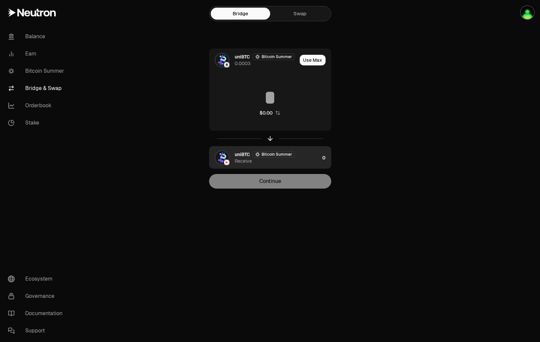
click at [236, 157] on span "uniBTC" at bounding box center [242, 154] width 15 height 7
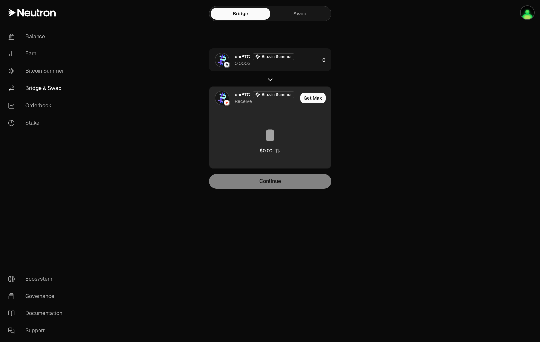
click at [242, 96] on span "uniBTC" at bounding box center [242, 94] width 15 height 7
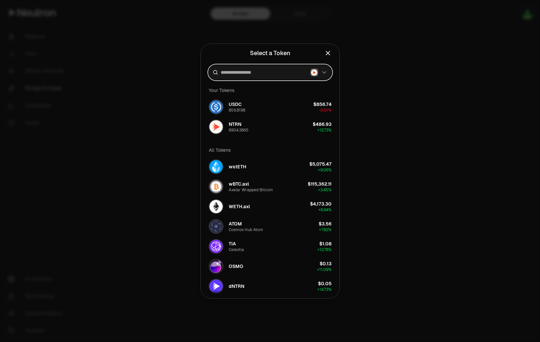
click at [253, 72] on input at bounding box center [264, 72] width 87 height 7
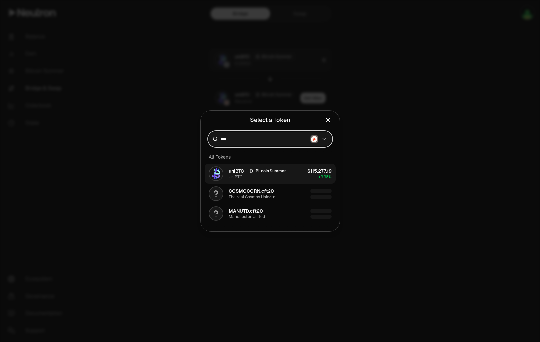
type input "***"
click at [236, 175] on div "UniBTC" at bounding box center [236, 176] width 14 height 5
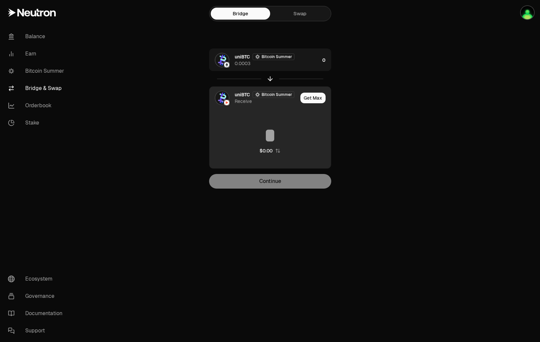
click at [246, 101] on div "Receive" at bounding box center [243, 101] width 17 height 7
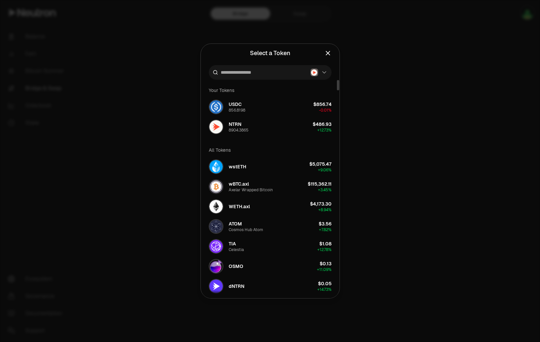
click at [333, 54] on div "Select a Token Select a Token." at bounding box center [270, 53] width 139 height 19
click at [329, 55] on icon "Close" at bounding box center [327, 52] width 7 height 7
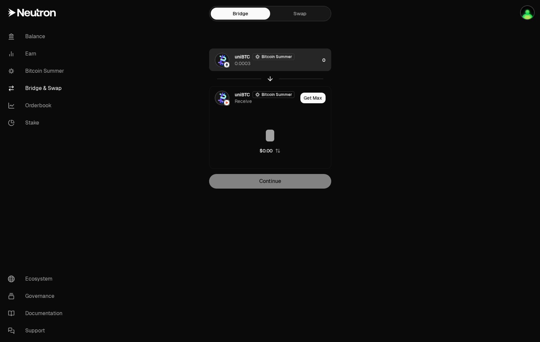
click at [308, 63] on div "uniBTC Bitcoin Summer 0.0003" at bounding box center [277, 59] width 85 height 13
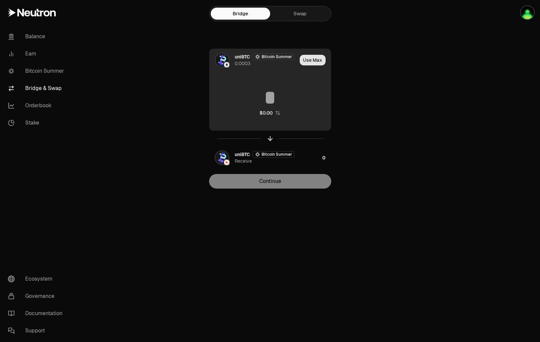
click at [315, 65] on button "Use Max" at bounding box center [313, 60] width 26 height 11
type input "**********"
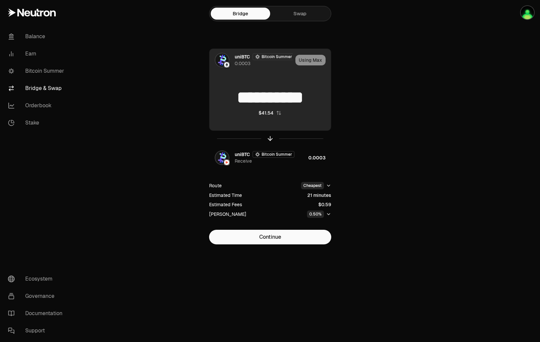
click at [262, 104] on input "**********" at bounding box center [271, 98] width 122 height 20
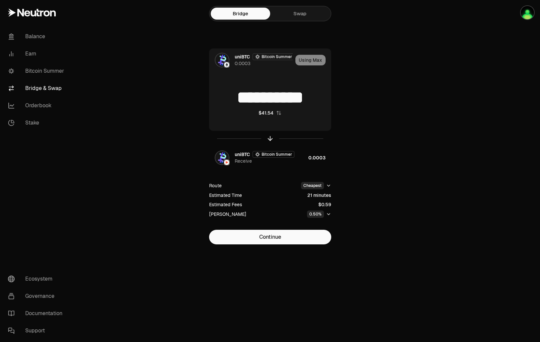
click at [322, 184] on html "**********" at bounding box center [270, 171] width 540 height 342
click at [314, 201] on div "Fastest" at bounding box center [310, 198] width 39 height 13
click at [327, 184] on html "**********" at bounding box center [270, 171] width 540 height 342
click at [308, 213] on div "Cheapest" at bounding box center [310, 212] width 39 height 13
click at [320, 213] on div "0.50%" at bounding box center [315, 214] width 17 height 7
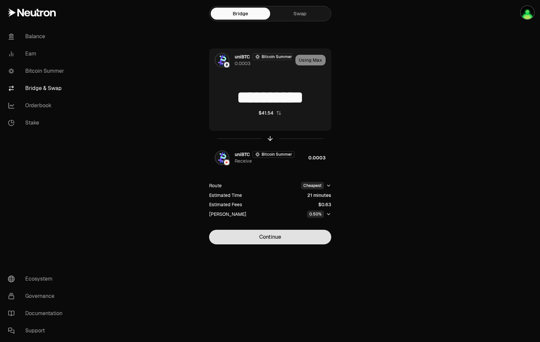
click at [291, 236] on button "Continue" at bounding box center [270, 237] width 122 height 15
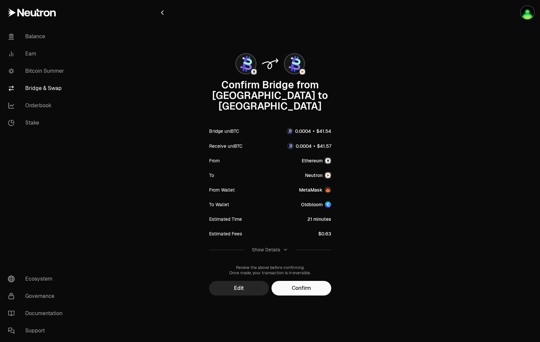
click at [282, 246] on div "Show Details" at bounding box center [270, 249] width 36 height 7
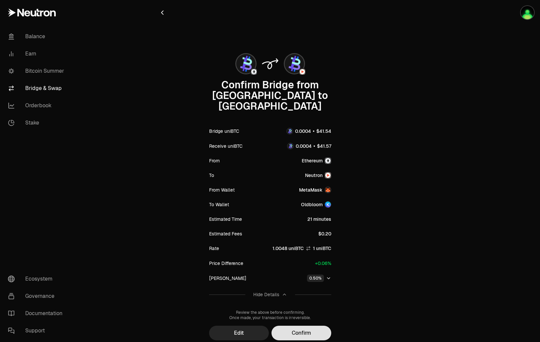
click at [310, 326] on button "Confirm" at bounding box center [302, 333] width 60 height 15
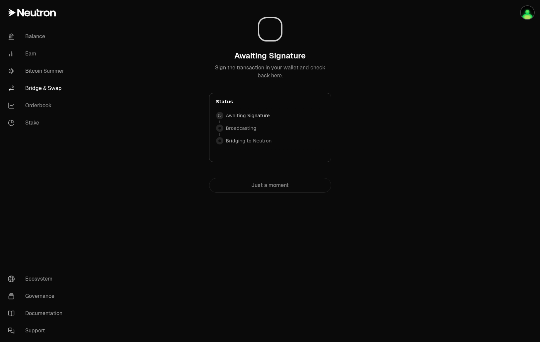
drag, startPoint x: 521, startPoint y: 296, endPoint x: 515, endPoint y: 294, distance: 6.1
click at [521, 296] on div "Balance Earn Bitcoin Summer Bridge & Swap Orderbook Stake Ecosystem Governance …" at bounding box center [307, 171] width 466 height 342
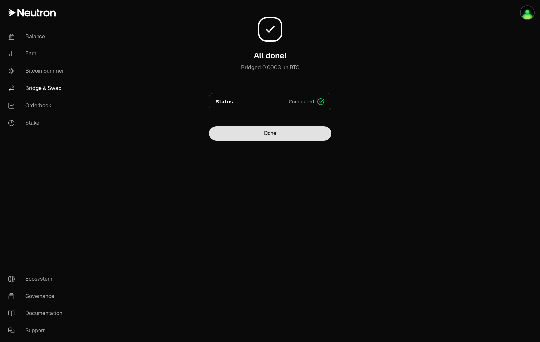
click at [291, 133] on button "Done" at bounding box center [270, 133] width 122 height 15
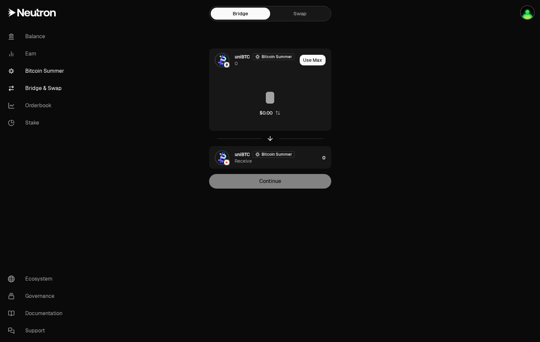
click at [52, 72] on link "Bitcoin Summer" at bounding box center [37, 70] width 69 height 17
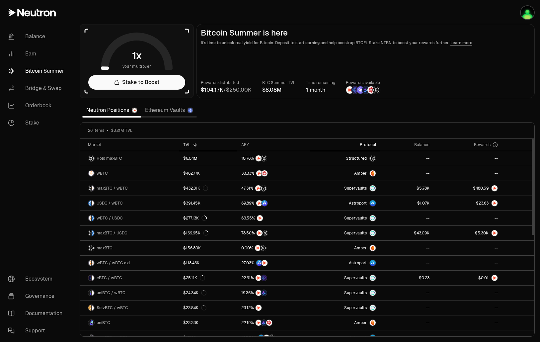
click at [358, 143] on icon at bounding box center [355, 144] width 5 height 5
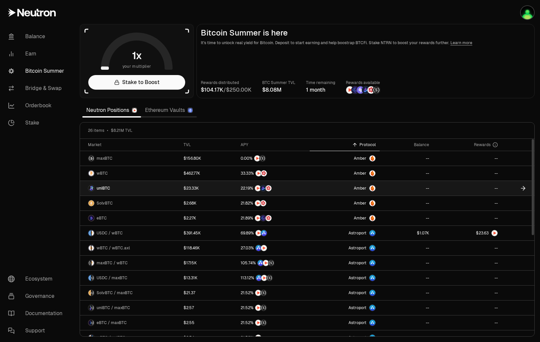
click at [127, 187] on link "uniBTC" at bounding box center [130, 188] width 100 height 15
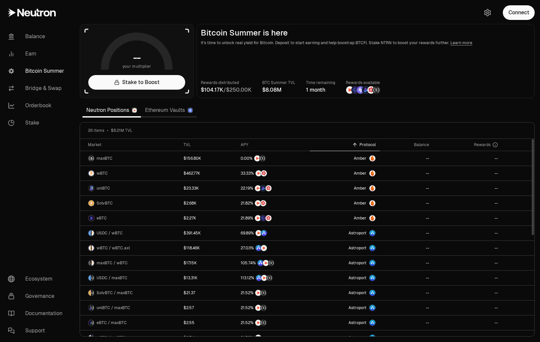
click at [169, 113] on link "Ethereum Vaults" at bounding box center [169, 110] width 56 height 13
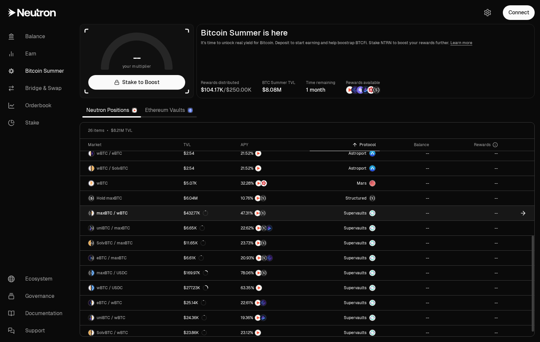
scroll to position [203, 0]
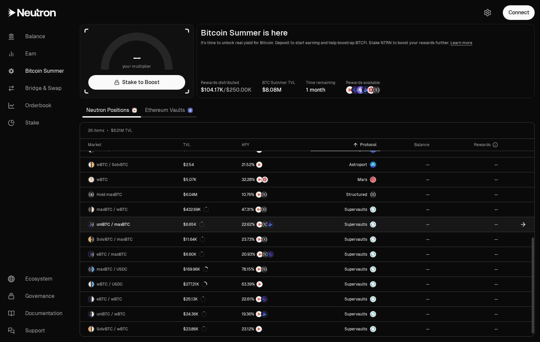
click at [146, 227] on link "uniBTC / maxBTC" at bounding box center [129, 224] width 99 height 15
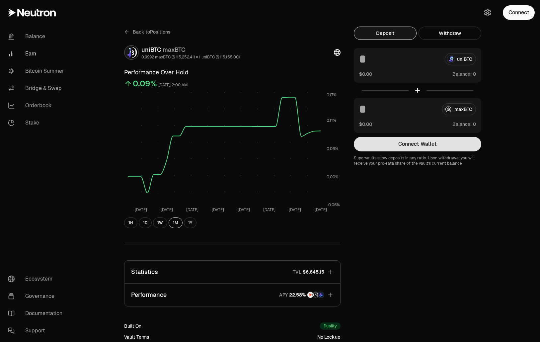
click at [459, 150] on button "Connect Wallet" at bounding box center [418, 144] width 128 height 15
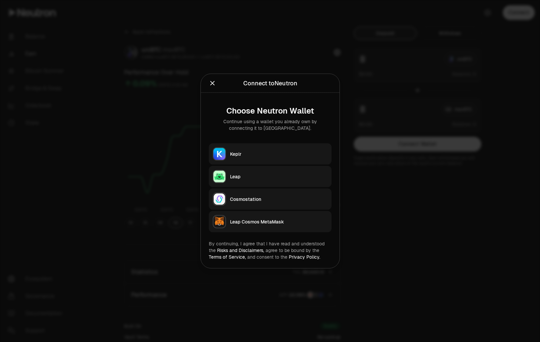
click at [297, 156] on div "Keplr" at bounding box center [279, 154] width 98 height 7
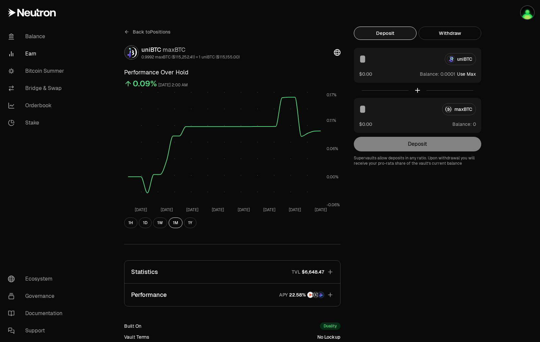
click at [470, 76] on button "Use Max" at bounding box center [466, 74] width 19 height 7
type input "**********"
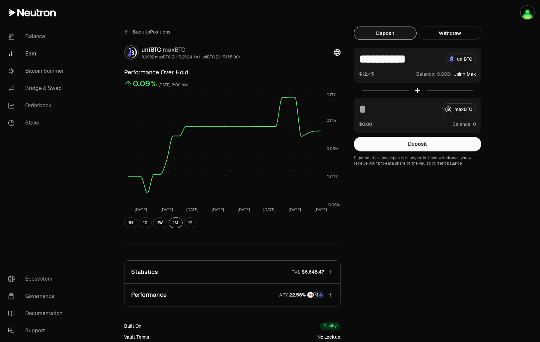
click at [469, 75] on button "Using Max" at bounding box center [465, 74] width 23 height 7
click at [423, 149] on button "Deposit" at bounding box center [418, 144] width 128 height 15
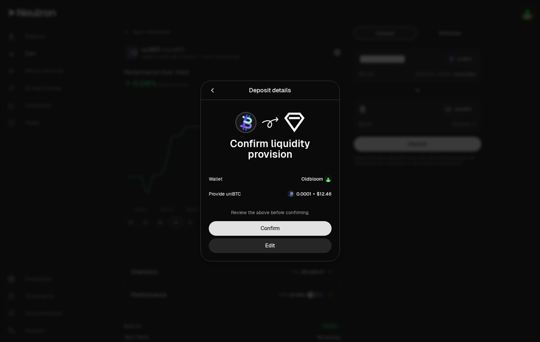
click at [305, 226] on button "Confirm" at bounding box center [270, 228] width 123 height 15
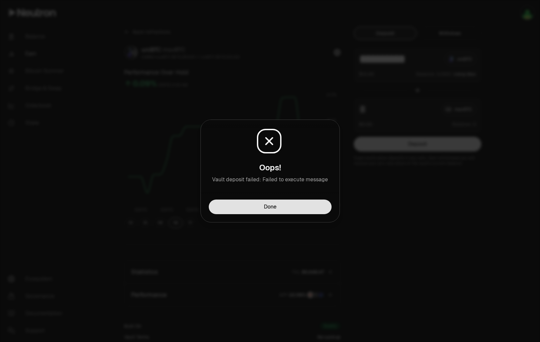
click at [287, 212] on button "Done" at bounding box center [270, 207] width 123 height 15
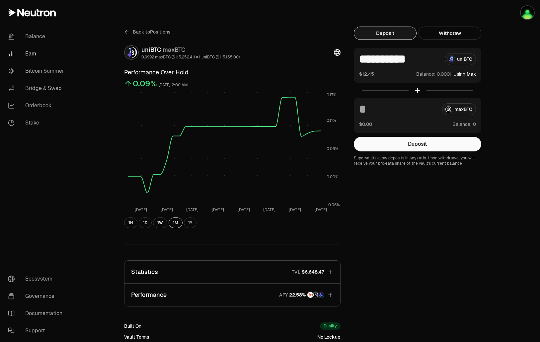
click at [465, 72] on button "Using Max" at bounding box center [465, 74] width 23 height 7
click at [431, 145] on button "Deposit" at bounding box center [418, 144] width 128 height 15
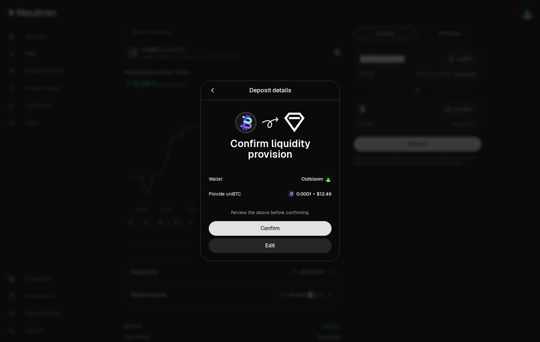
click at [284, 229] on button "Confirm" at bounding box center [270, 228] width 123 height 15
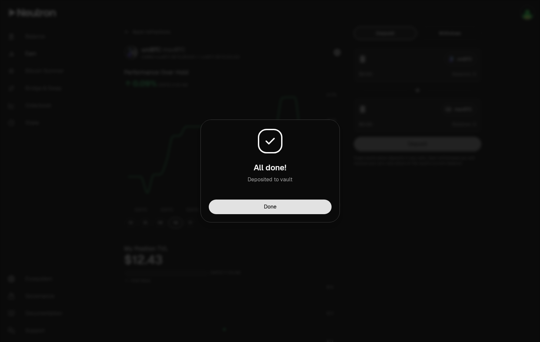
click at [284, 207] on button "Done" at bounding box center [270, 207] width 123 height 15
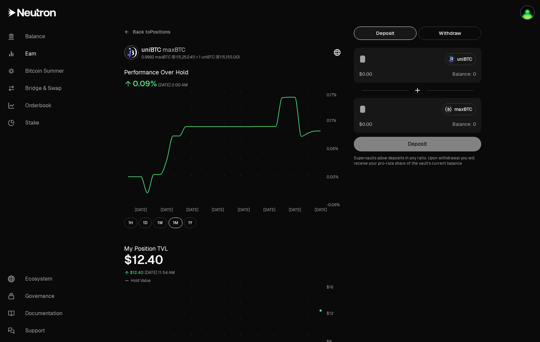
click at [152, 32] on span "Back to Positions" at bounding box center [152, 32] width 38 height 7
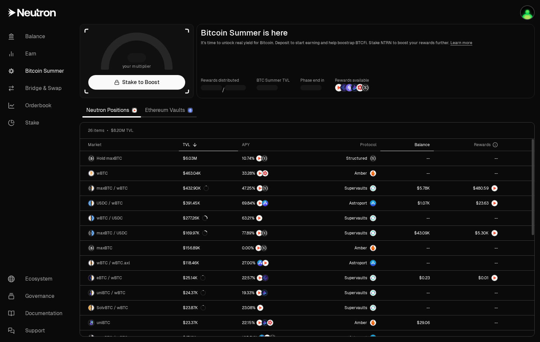
click at [428, 141] on th "Balance" at bounding box center [407, 145] width 53 height 12
